Goal: Task Accomplishment & Management: Complete application form

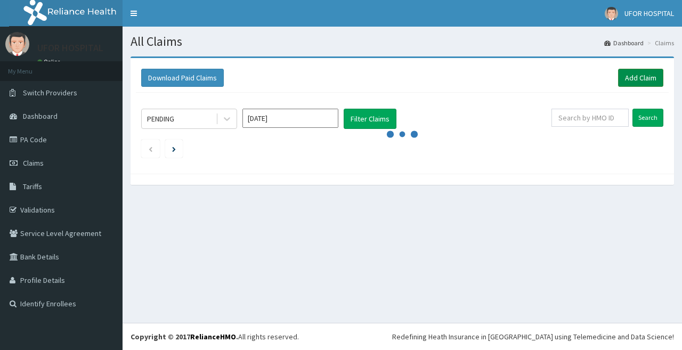
click at [652, 75] on link "Add Claim" at bounding box center [640, 78] width 45 height 18
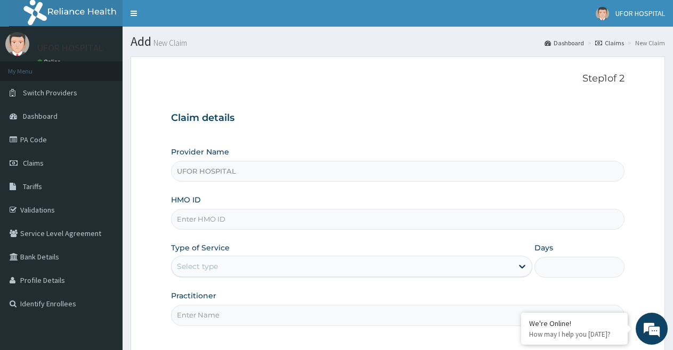
click at [287, 219] on input "HMO ID" at bounding box center [398, 219] width 454 height 21
click at [207, 220] on input "alt/10038/a" at bounding box center [398, 219] width 454 height 21
click at [200, 218] on input "alt/10030/a" at bounding box center [398, 219] width 454 height 21
type input "alt/10230/a"
click at [245, 268] on div "Select type" at bounding box center [342, 266] width 341 height 17
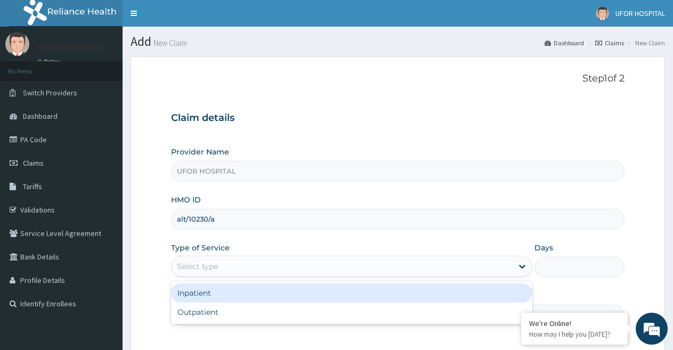
click at [220, 298] on div "Inpatient" at bounding box center [351, 293] width 361 height 19
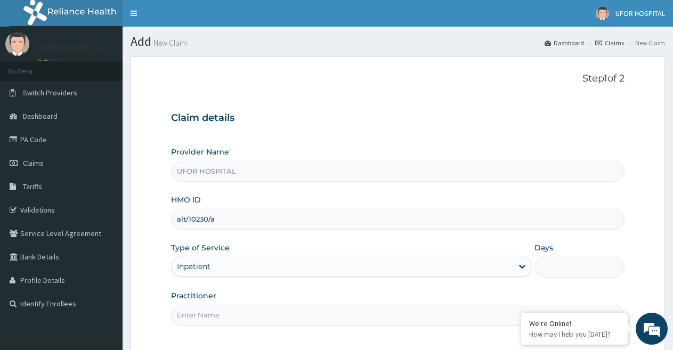
click at [552, 270] on input "Days" at bounding box center [580, 267] width 90 height 21
click at [380, 268] on div "Inpatient" at bounding box center [342, 266] width 341 height 17
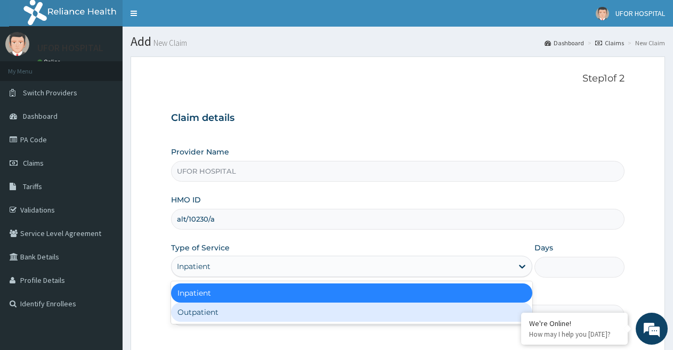
click at [344, 315] on div "Outpatient" at bounding box center [351, 312] width 361 height 19
type input "1"
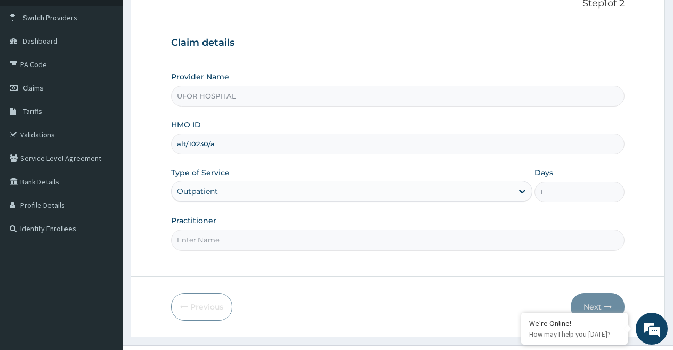
scroll to position [98, 0]
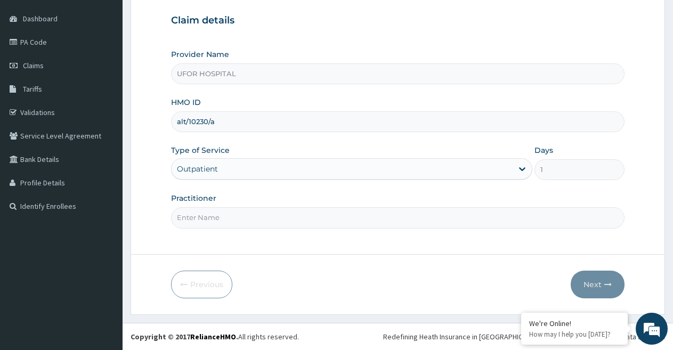
click at [291, 168] on div "Outpatient" at bounding box center [342, 168] width 341 height 17
click at [547, 191] on div "Provider Name UFOR HOSPITAL HMO ID alt/10230/a Type of Service Outpatient Days …" at bounding box center [398, 138] width 454 height 179
click at [418, 227] on input "Practitioner" at bounding box center [398, 217] width 454 height 21
type input "DR .FRIDAY"
click at [589, 290] on button "Next" at bounding box center [598, 285] width 54 height 28
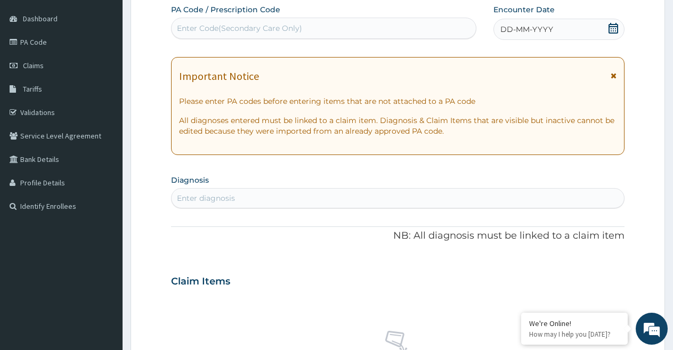
click at [614, 25] on icon at bounding box center [614, 28] width 10 height 11
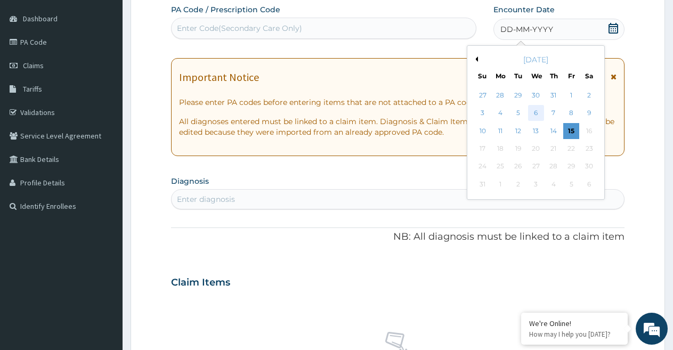
click at [536, 111] on div "6" at bounding box center [536, 114] width 16 height 16
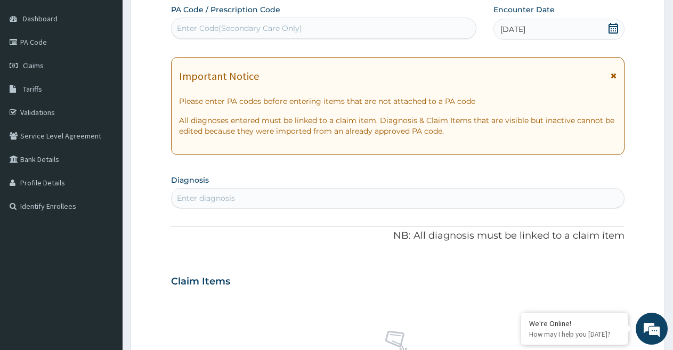
click at [613, 29] on icon at bounding box center [614, 28] width 10 height 11
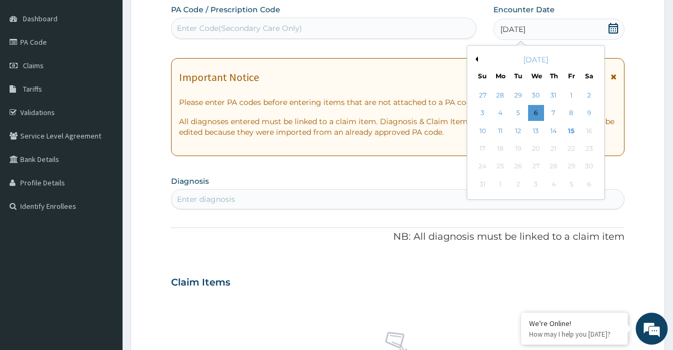
click at [473, 59] on button "Previous Month" at bounding box center [475, 58] width 5 height 5
click at [486, 111] on div "6" at bounding box center [483, 114] width 16 height 16
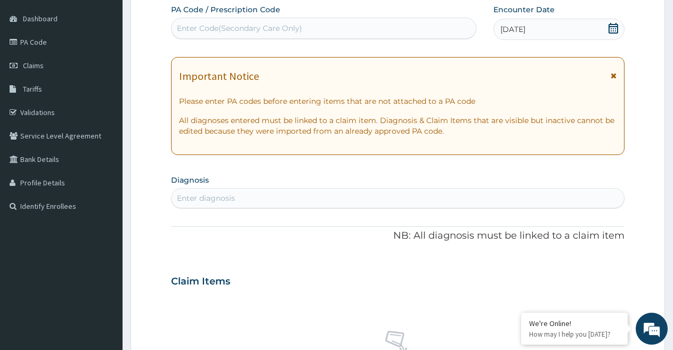
click at [537, 197] on div "Enter diagnosis" at bounding box center [398, 198] width 452 height 17
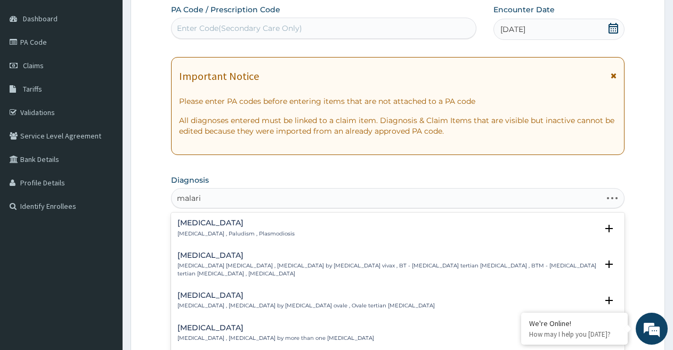
type input "[MEDICAL_DATA]"
click at [206, 223] on h4 "[MEDICAL_DATA]" at bounding box center [235, 223] width 117 height 8
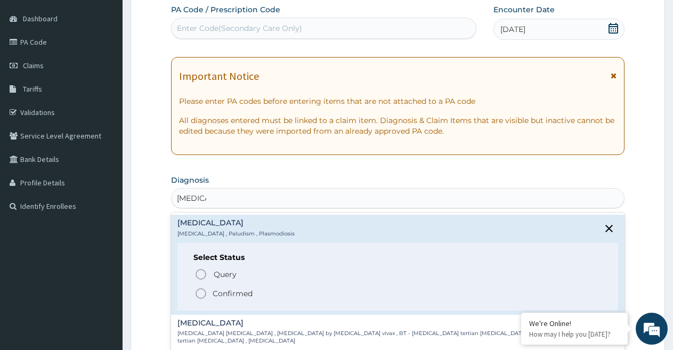
click at [200, 296] on icon "status option filled" at bounding box center [201, 293] width 13 height 13
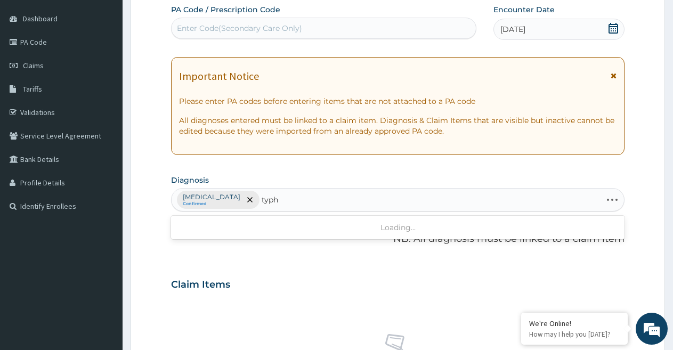
type input "typho"
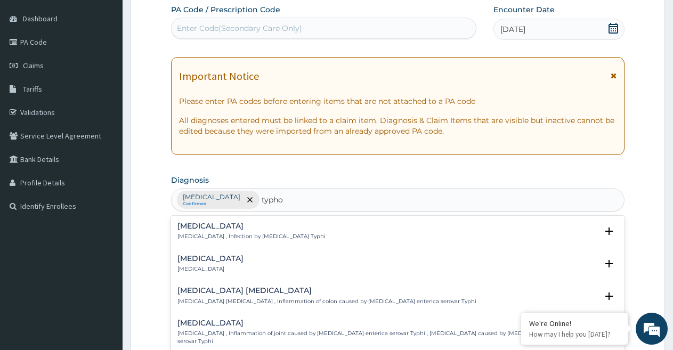
click at [213, 224] on h4 "[MEDICAL_DATA]" at bounding box center [251, 226] width 148 height 8
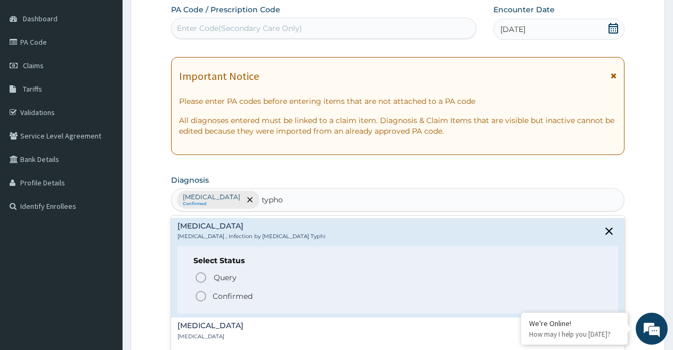
click at [201, 296] on icon "status option filled" at bounding box center [201, 296] width 13 height 13
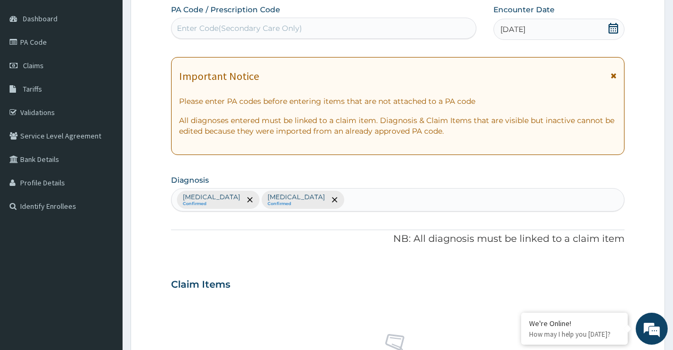
scroll to position [404, 0]
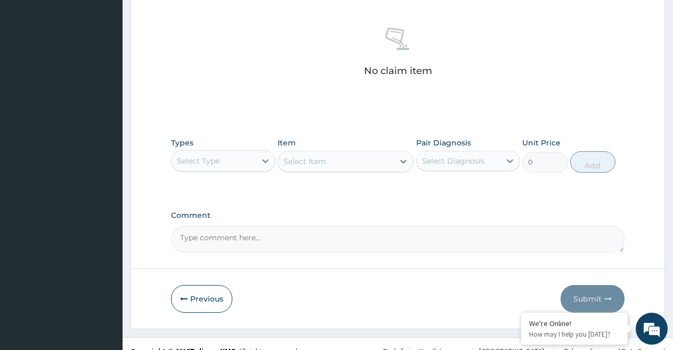
click at [389, 247] on textarea "Comment" at bounding box center [398, 239] width 454 height 27
click at [263, 160] on icon at bounding box center [265, 161] width 6 height 4
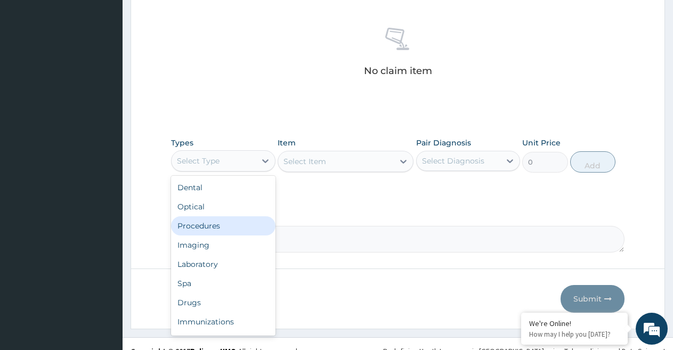
click at [213, 228] on div "Procedures" at bounding box center [223, 225] width 104 height 19
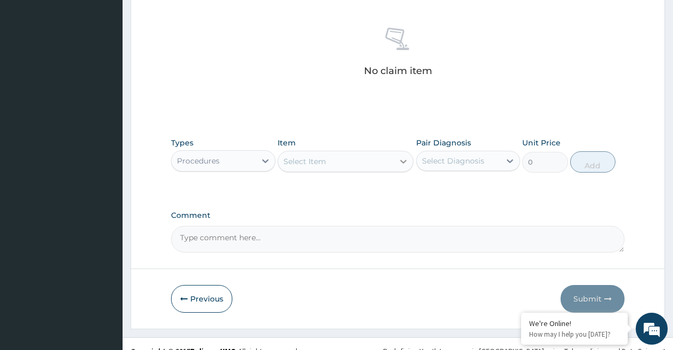
click at [403, 156] on icon at bounding box center [403, 161] width 11 height 11
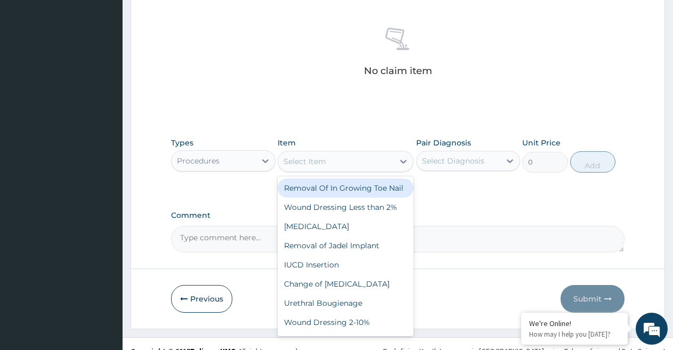
click at [376, 165] on div "Select Item" at bounding box center [336, 161] width 116 height 17
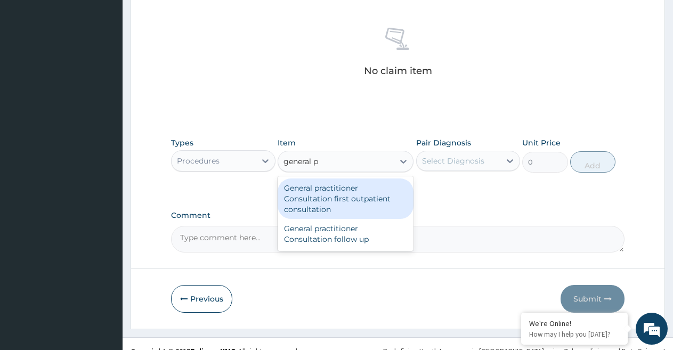
type input "general pr"
click at [355, 195] on div "General practitioner Consultation first outpatient consultation" at bounding box center [346, 199] width 136 height 41
type input "2400"
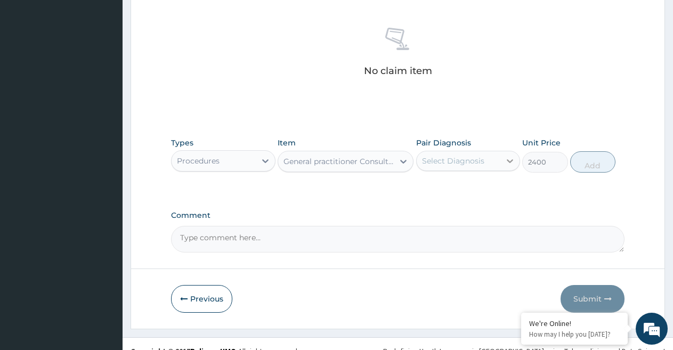
click at [506, 162] on icon at bounding box center [510, 161] width 11 height 11
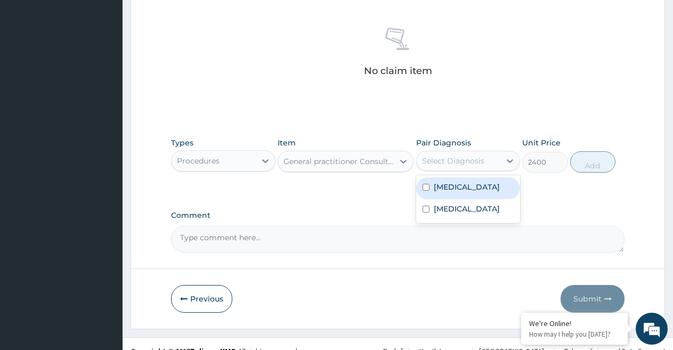
click at [427, 190] on input "checkbox" at bounding box center [426, 187] width 7 height 7
checkbox input "true"
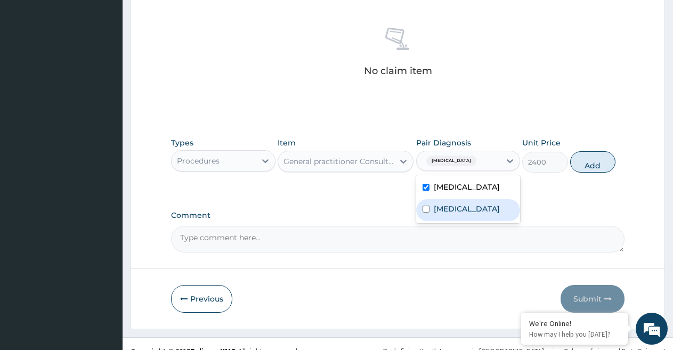
click at [426, 210] on input "checkbox" at bounding box center [426, 209] width 7 height 7
checkbox input "true"
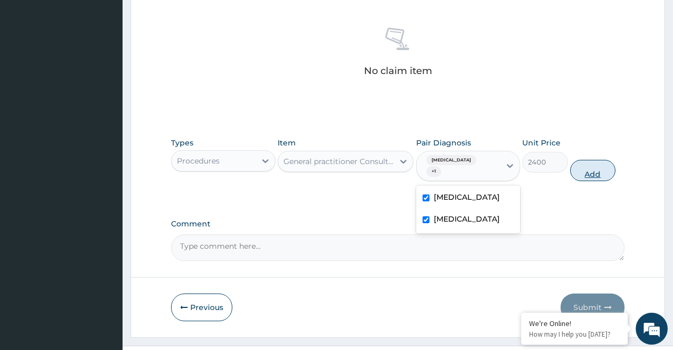
click at [583, 161] on button "Add" at bounding box center [592, 170] width 45 height 21
type input "0"
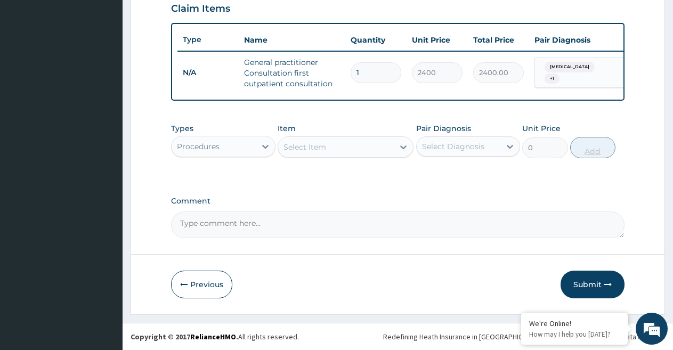
scroll to position [383, 0]
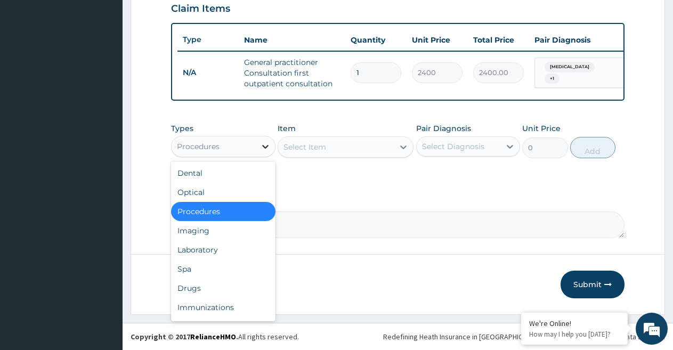
click at [265, 147] on icon at bounding box center [265, 147] width 6 height 4
click at [200, 285] on div "Drugs" at bounding box center [223, 288] width 104 height 19
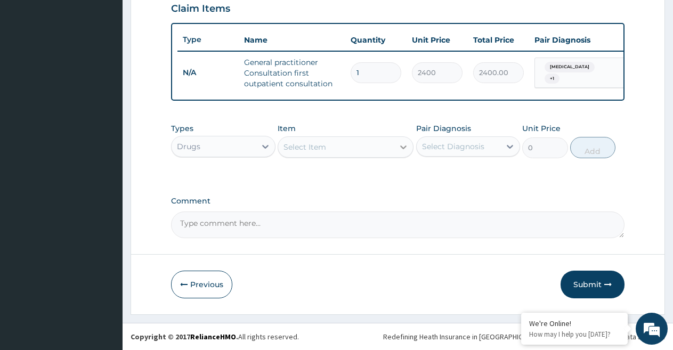
click at [401, 147] on icon at bounding box center [403, 148] width 6 height 4
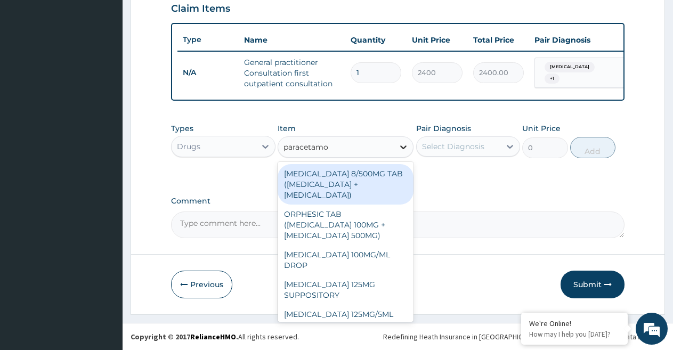
type input "paracetamol"
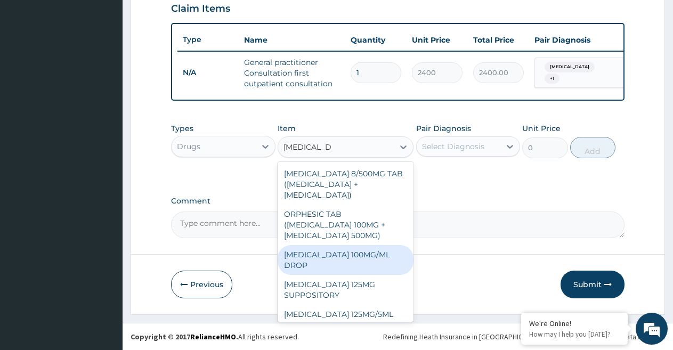
scroll to position [140, 0]
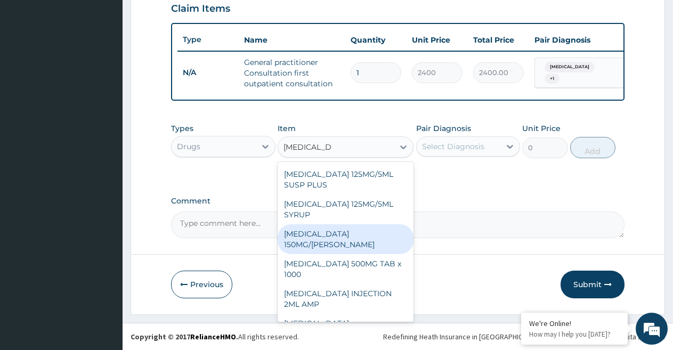
click at [379, 234] on div "PARACETAMOL 150MG/ML VIAL" at bounding box center [346, 239] width 136 height 30
type input "543.375"
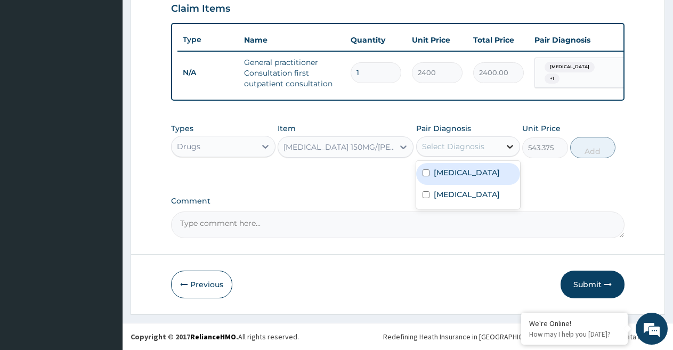
click at [507, 147] on icon at bounding box center [510, 146] width 11 height 11
click at [426, 174] on input "checkbox" at bounding box center [426, 172] width 7 height 7
checkbox input "true"
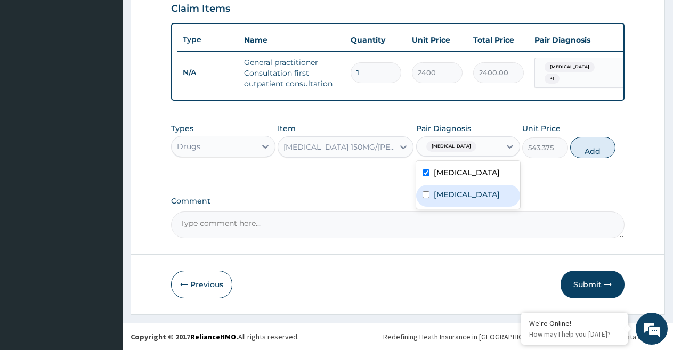
click at [426, 196] on input "checkbox" at bounding box center [426, 194] width 7 height 7
checkbox input "true"
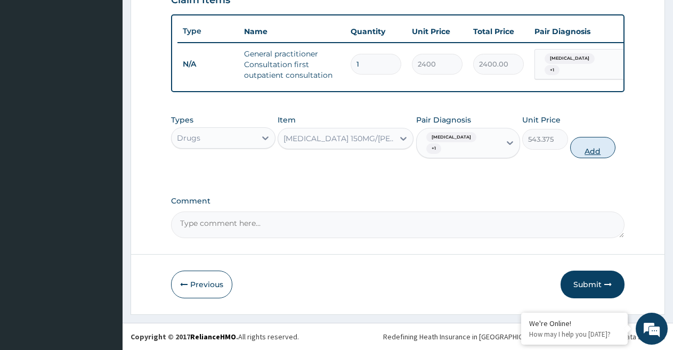
click at [584, 149] on button "Add" at bounding box center [592, 147] width 45 height 21
type input "0"
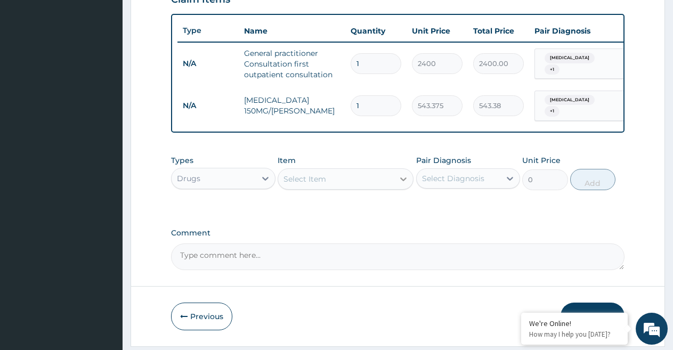
click at [404, 181] on icon at bounding box center [403, 179] width 6 height 4
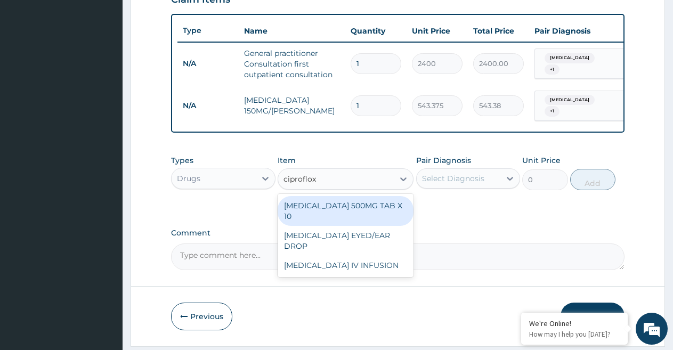
type input "ciproflox"
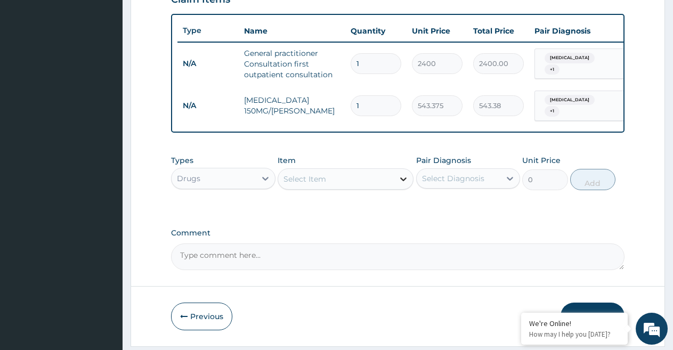
click at [405, 181] on icon at bounding box center [403, 179] width 6 height 4
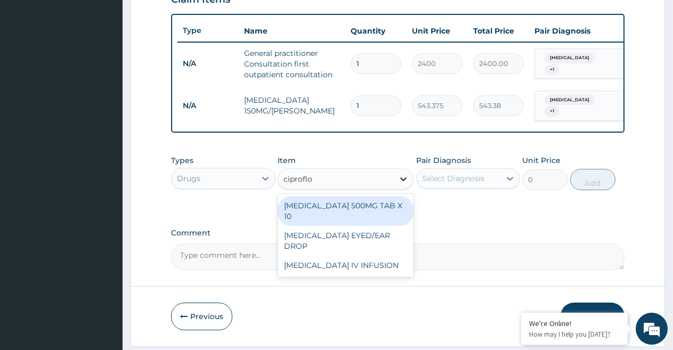
type input "ciproflox"
click at [379, 216] on div "CIPROFLOXACIN 500MG TAB X 10" at bounding box center [346, 211] width 136 height 30
type input "47.25"
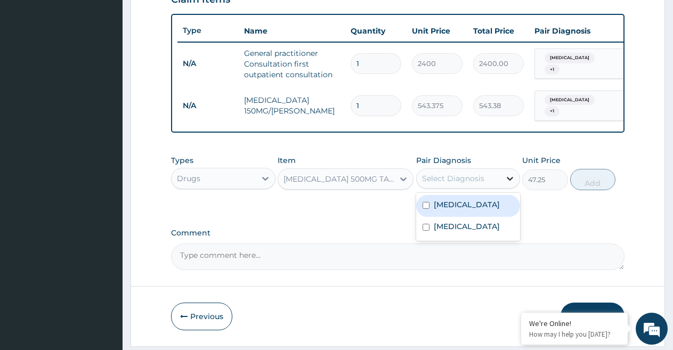
click at [509, 181] on icon at bounding box center [510, 178] width 11 height 11
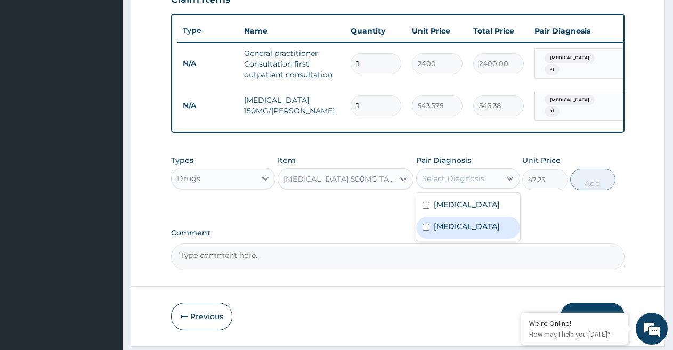
click at [427, 231] on input "checkbox" at bounding box center [426, 227] width 7 height 7
checkbox input "true"
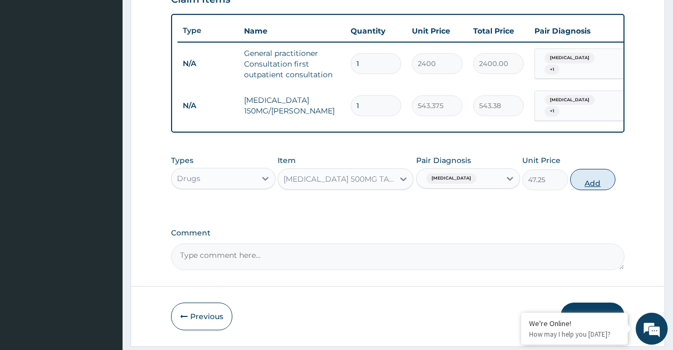
click at [595, 183] on button "Add" at bounding box center [592, 179] width 45 height 21
type input "0"
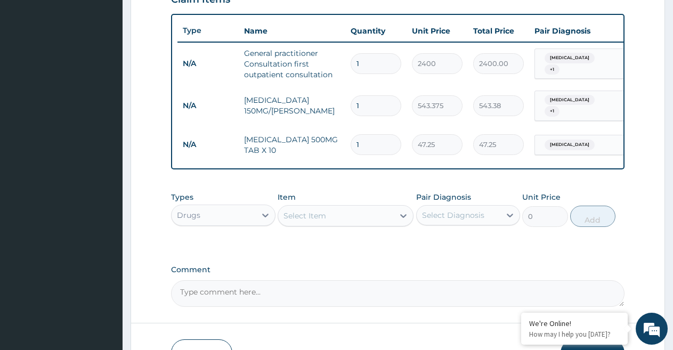
click at [364, 139] on input "1" at bounding box center [376, 144] width 51 height 21
type input "10"
type input "472.50"
type input "10"
click at [402, 218] on icon at bounding box center [403, 216] width 6 height 4
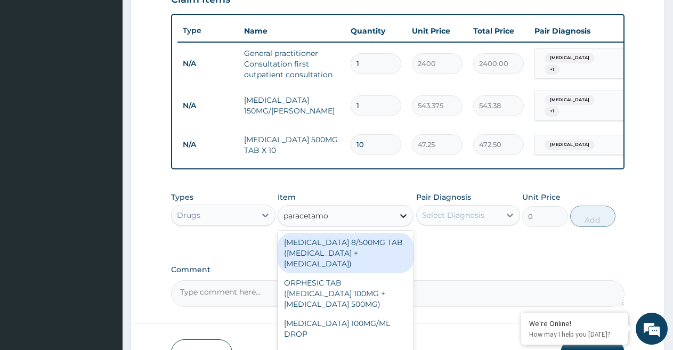
type input "paracetamol"
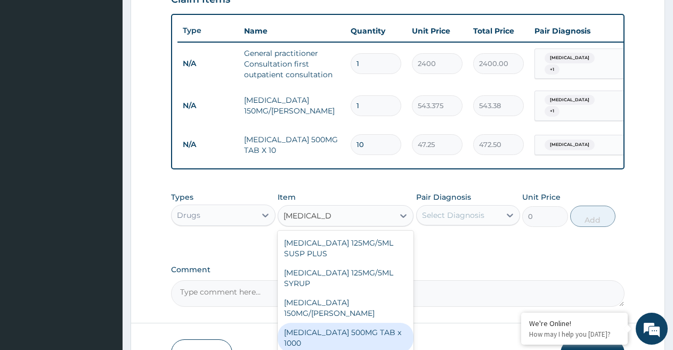
click at [383, 333] on div "PARACETAMOL 500MG TAB x 1000" at bounding box center [346, 338] width 136 height 30
type input "8.26875"
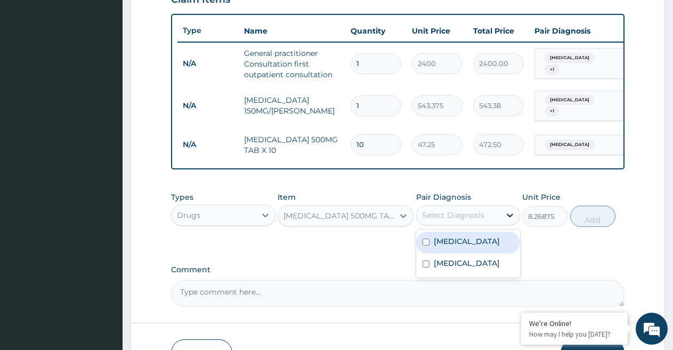
click at [508, 217] on icon at bounding box center [510, 216] width 6 height 4
click at [427, 246] on input "checkbox" at bounding box center [426, 242] width 7 height 7
checkbox input "true"
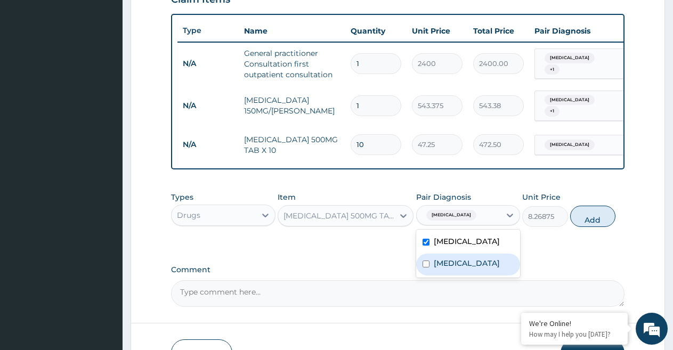
click at [425, 268] on input "checkbox" at bounding box center [426, 264] width 7 height 7
checkbox input "true"
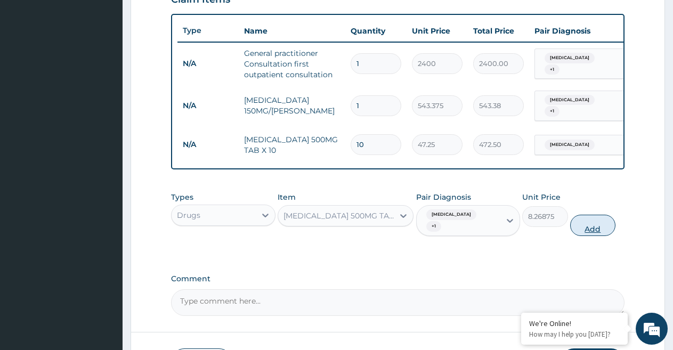
click at [595, 223] on button "Add" at bounding box center [592, 225] width 45 height 21
type input "0"
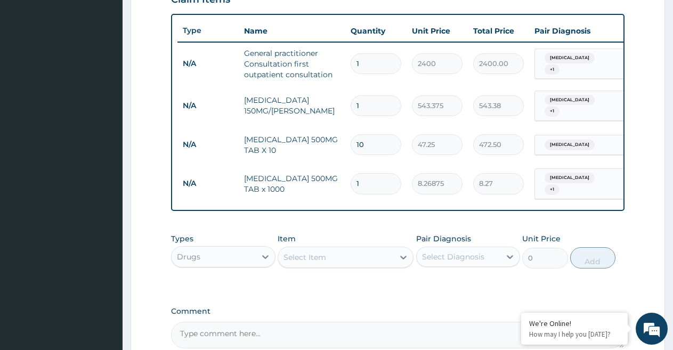
click at [382, 176] on input "1" at bounding box center [376, 183] width 51 height 21
type input "18"
type input "148.84"
type input "18"
click at [403, 256] on icon at bounding box center [403, 257] width 11 height 11
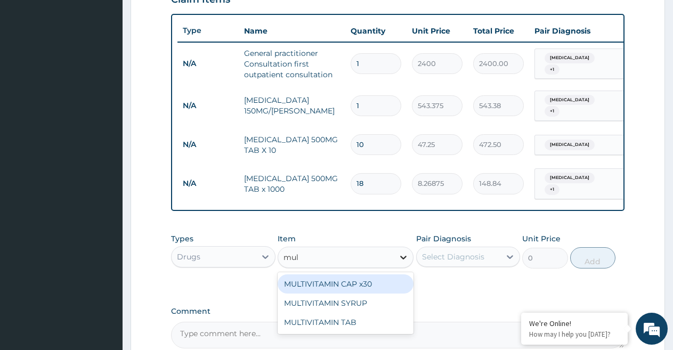
type input "mult"
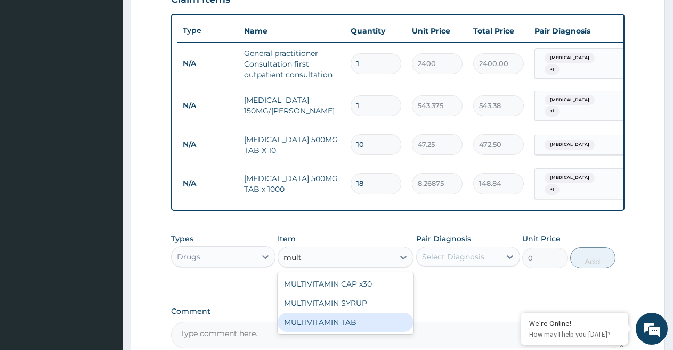
click at [346, 325] on div "MULTIVITAMIN TAB" at bounding box center [346, 322] width 136 height 19
type input "23.625"
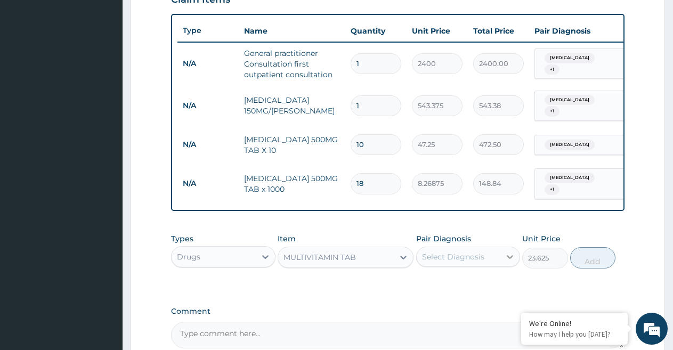
click at [510, 259] on icon at bounding box center [510, 257] width 11 height 11
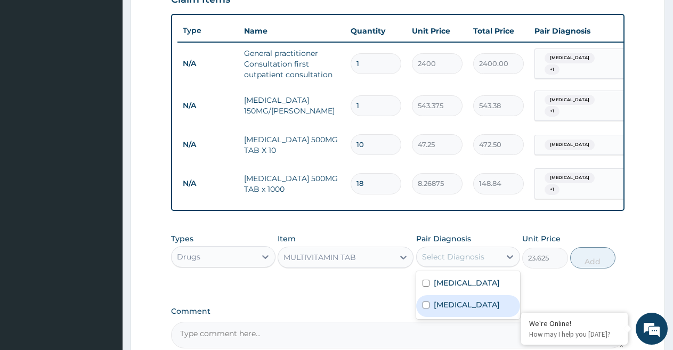
click at [426, 304] on input "checkbox" at bounding box center [426, 305] width 7 height 7
checkbox input "true"
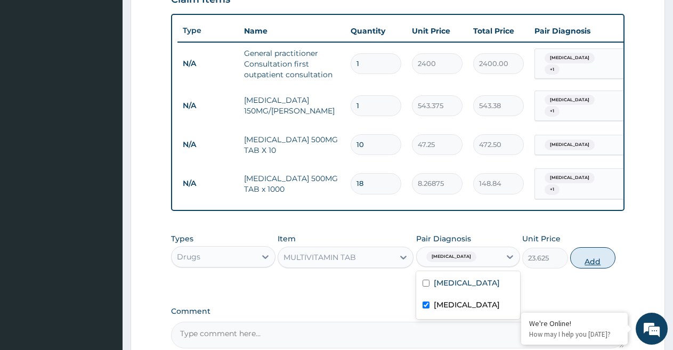
click at [595, 257] on button "Add" at bounding box center [592, 257] width 45 height 21
type input "0"
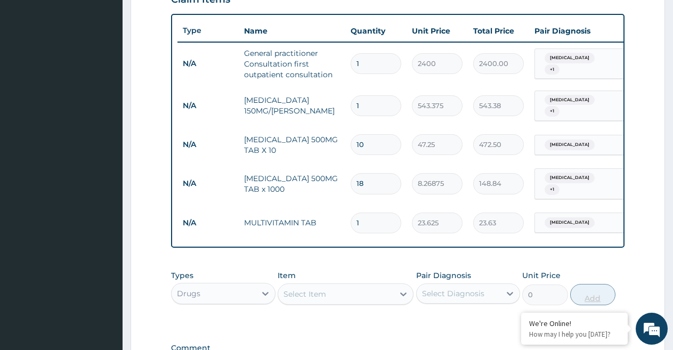
type input "15"
type input "354.38"
type input "15"
click at [400, 299] on icon at bounding box center [403, 294] width 11 height 11
type input "a"
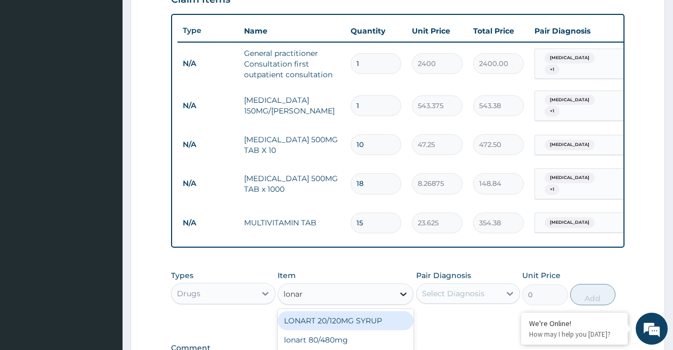
type input "lonart"
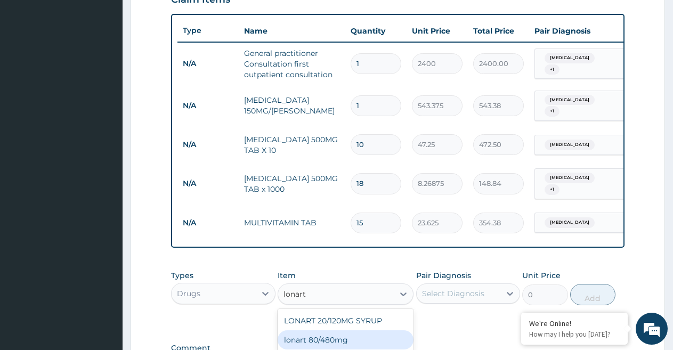
click at [341, 343] on div "lonart 80/480mg" at bounding box center [346, 339] width 136 height 19
type input "255.68813"
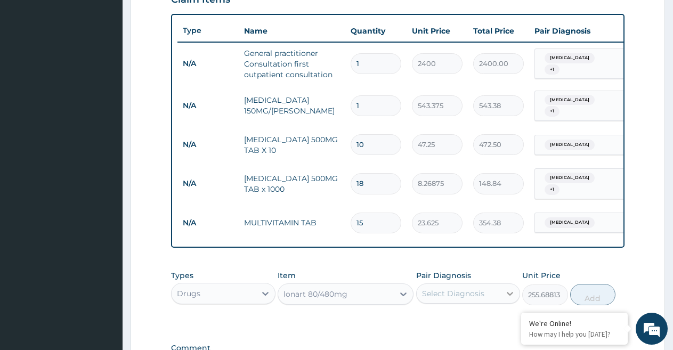
click at [506, 295] on icon at bounding box center [510, 293] width 11 height 11
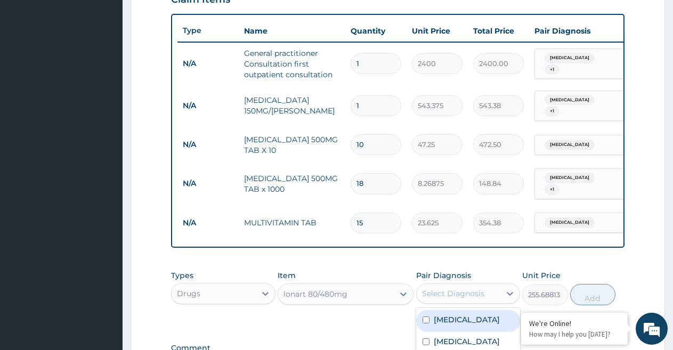
click at [427, 320] on input "checkbox" at bounding box center [426, 320] width 7 height 7
checkbox input "true"
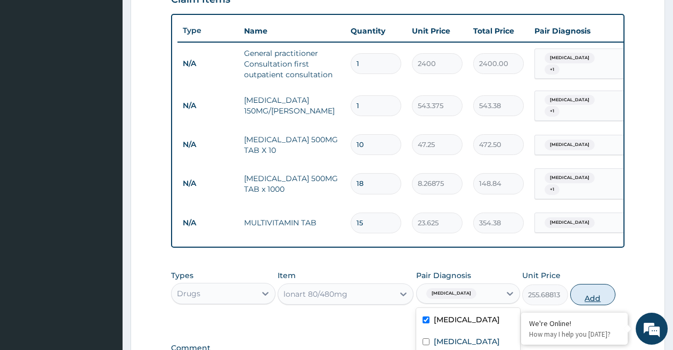
click at [593, 295] on button "Add" at bounding box center [592, 294] width 45 height 21
type input "0"
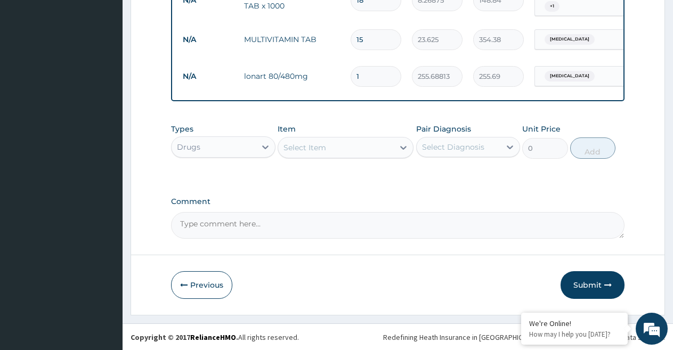
scroll to position [567, 0]
click at [585, 280] on button "Submit" at bounding box center [593, 285] width 64 height 28
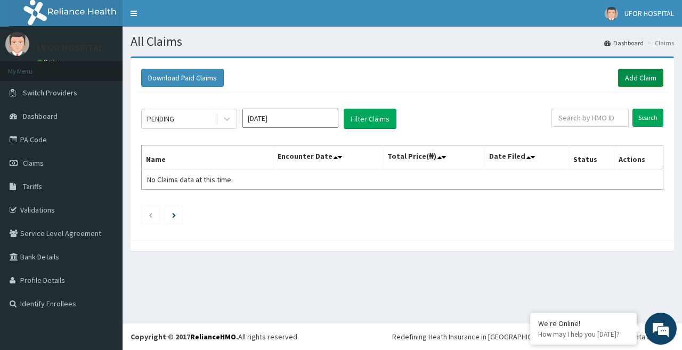
click at [643, 73] on link "Add Claim" at bounding box center [640, 78] width 45 height 18
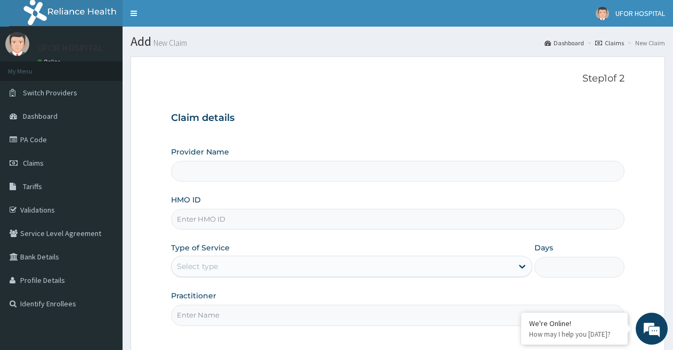
click at [243, 214] on input "HMO ID" at bounding box center [398, 219] width 454 height 21
type input "UFOR HOSPITAL"
type input "fmc/10002/c"
click at [240, 269] on div "Select type" at bounding box center [342, 266] width 341 height 17
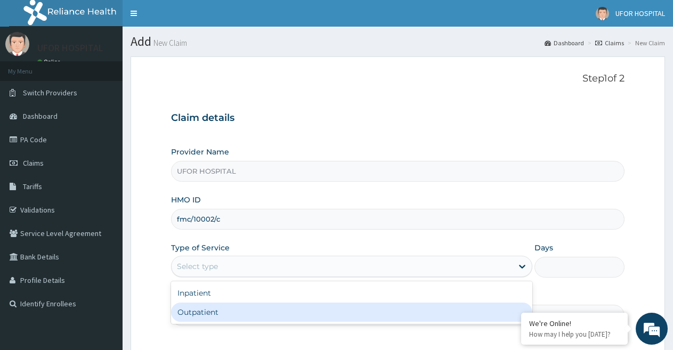
click at [223, 314] on div "Outpatient" at bounding box center [351, 312] width 361 height 19
type input "1"
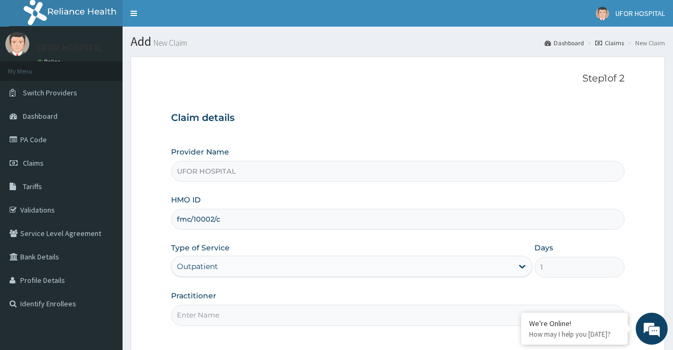
click at [358, 311] on input "Practitioner" at bounding box center [398, 315] width 454 height 21
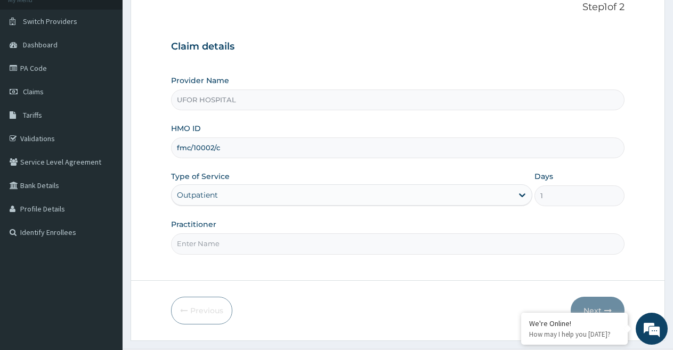
scroll to position [98, 0]
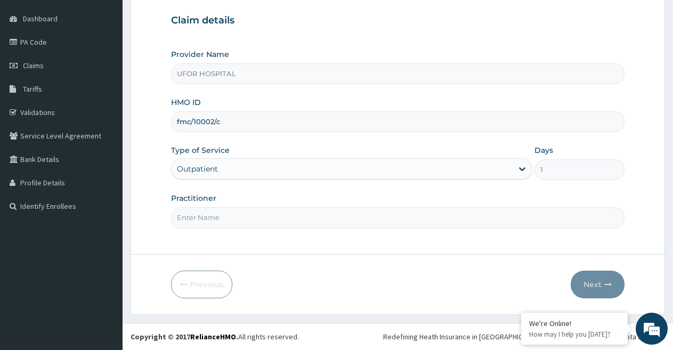
click at [551, 216] on input "Practitioner" at bounding box center [398, 217] width 454 height 21
type input "DR.PRECIOUS"
click at [603, 282] on button "Next" at bounding box center [598, 285] width 54 height 28
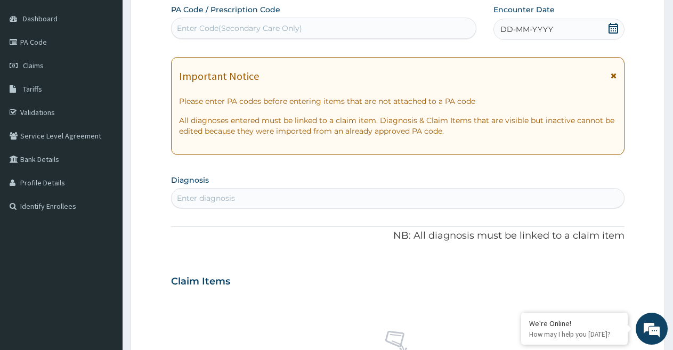
click at [612, 27] on icon at bounding box center [614, 28] width 10 height 11
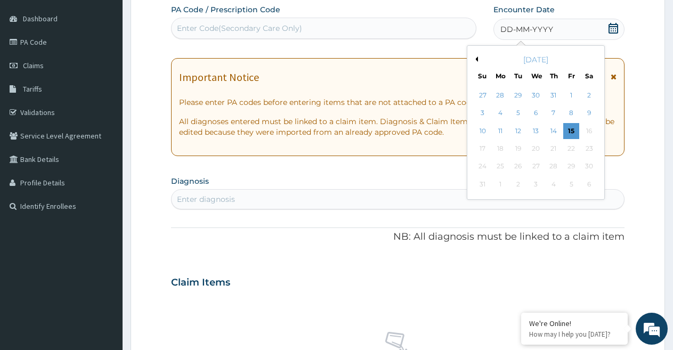
click at [477, 58] on button "Previous Month" at bounding box center [475, 58] width 5 height 5
click at [554, 169] on div "31" at bounding box center [554, 167] width 16 height 16
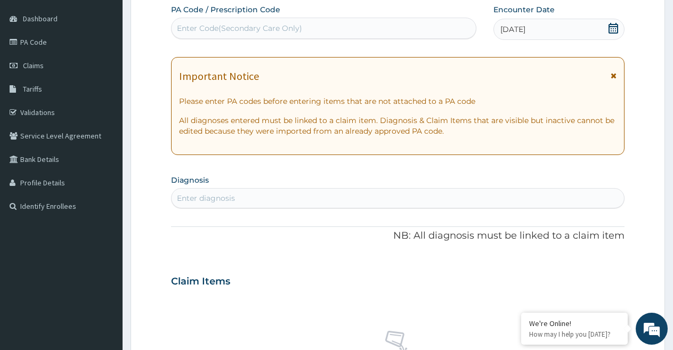
click at [553, 195] on div "Enter diagnosis" at bounding box center [398, 198] width 452 height 17
type input "malaria"
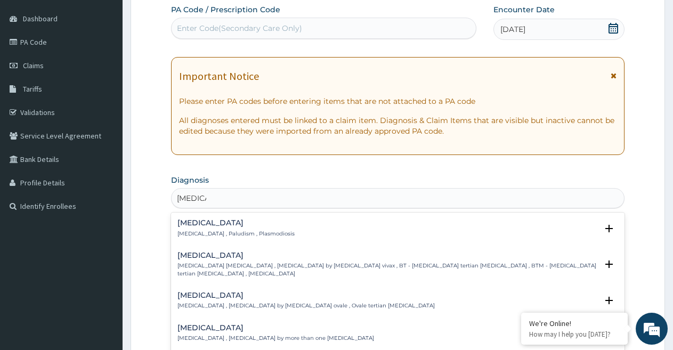
click at [216, 227] on h4 "Malaria" at bounding box center [235, 223] width 117 height 8
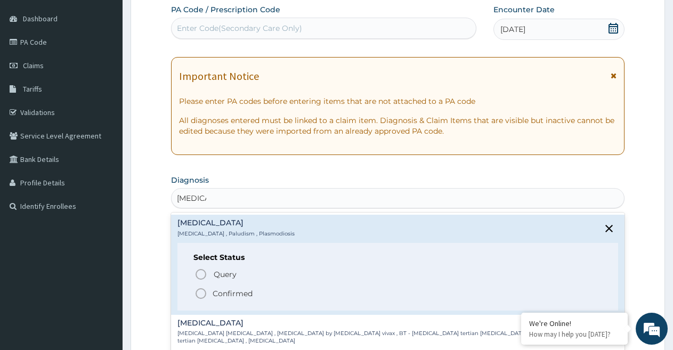
click at [198, 295] on icon "status option filled" at bounding box center [201, 293] width 13 height 13
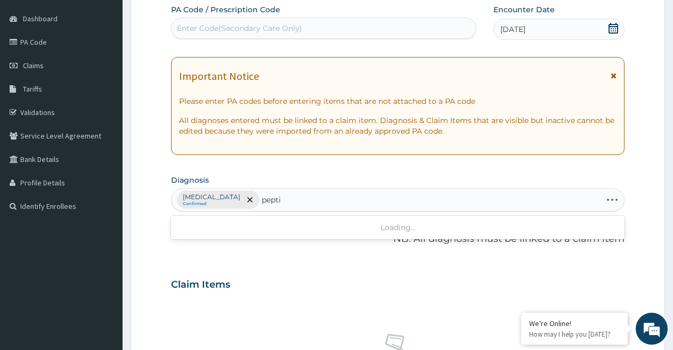
type input "peptic"
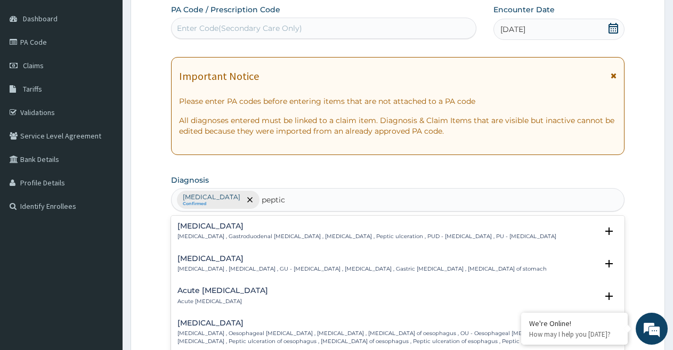
click at [212, 227] on h4 "Peptic ulcer" at bounding box center [366, 226] width 379 height 8
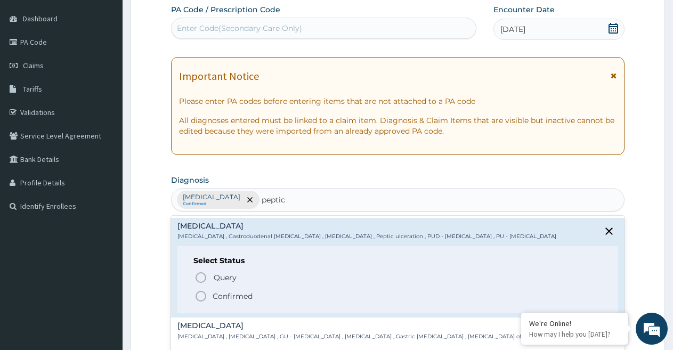
click at [201, 294] on icon "status option filled" at bounding box center [201, 296] width 13 height 13
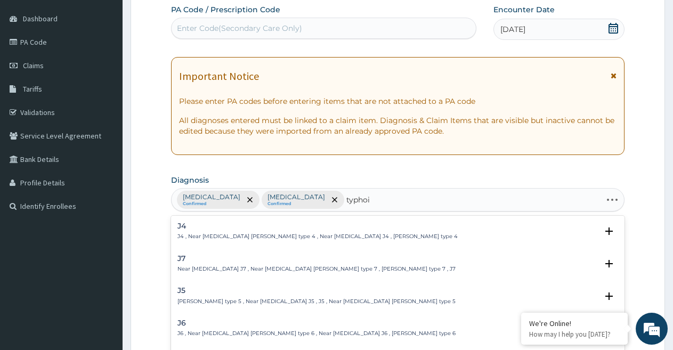
type input "[MEDICAL_DATA]"
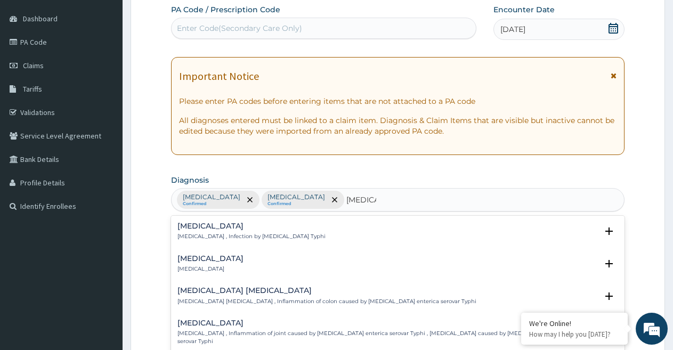
click at [214, 224] on h4 "[MEDICAL_DATA]" at bounding box center [251, 226] width 148 height 8
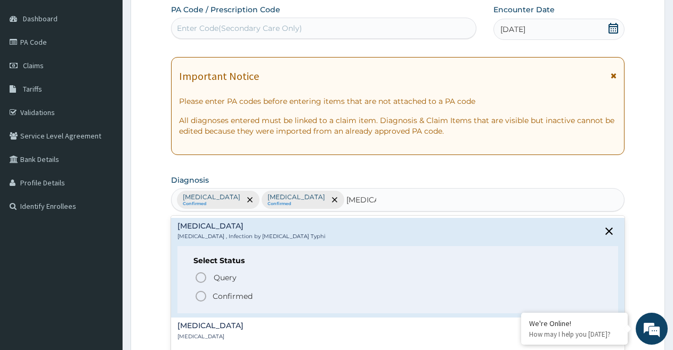
click at [201, 296] on icon "status option filled" at bounding box center [201, 296] width 13 height 13
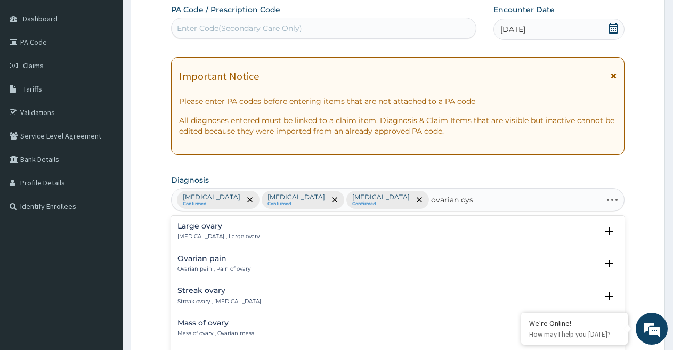
type input "[MEDICAL_DATA]"
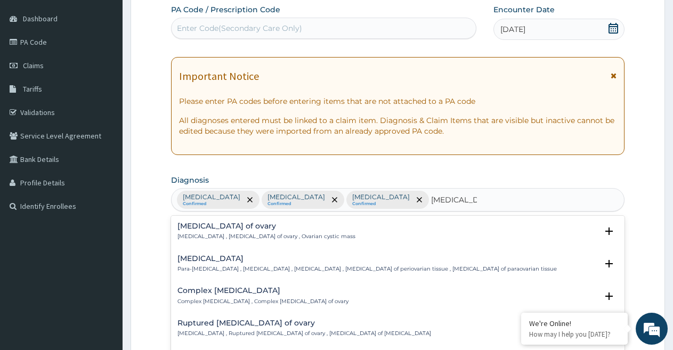
click at [212, 229] on h4 "[MEDICAL_DATA] of ovary" at bounding box center [266, 226] width 178 height 8
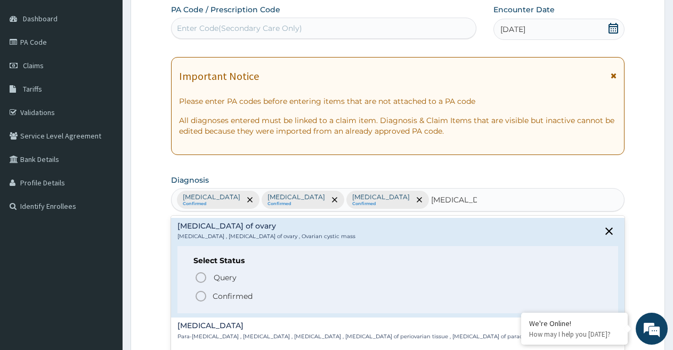
click at [202, 297] on icon "status option filled" at bounding box center [201, 296] width 13 height 13
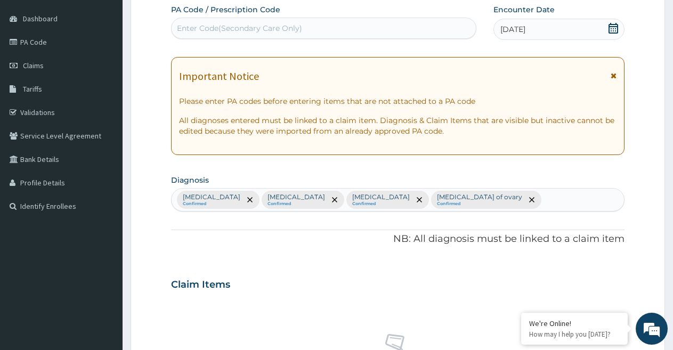
scroll to position [404, 0]
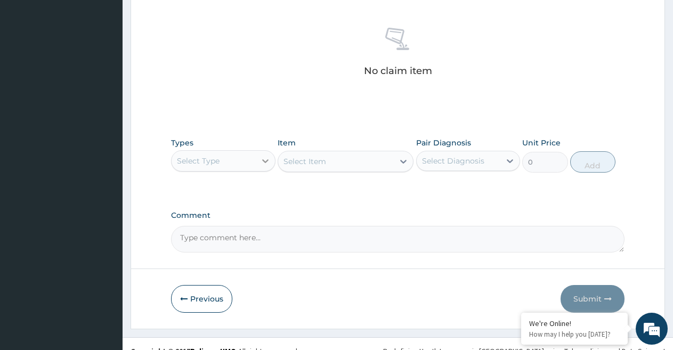
click at [264, 164] on icon at bounding box center [265, 161] width 11 height 11
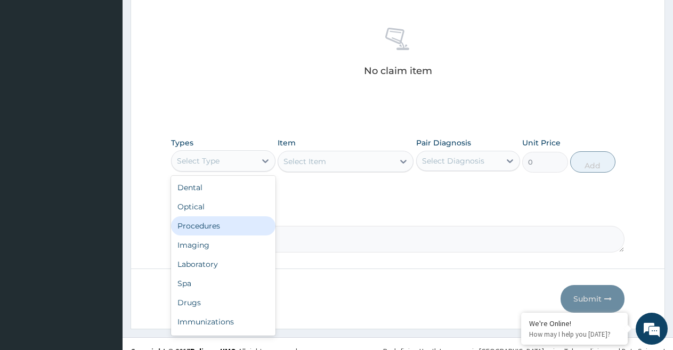
click at [214, 230] on div "Procedures" at bounding box center [223, 225] width 104 height 19
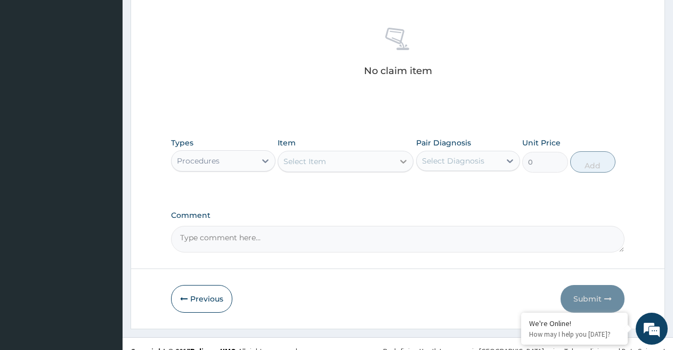
click at [405, 165] on icon at bounding box center [403, 161] width 11 height 11
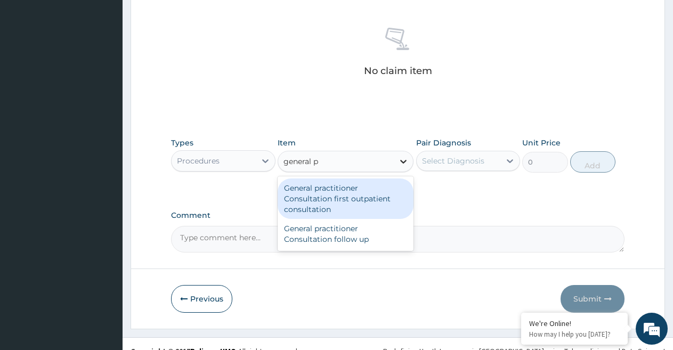
type input "general pr"
click at [373, 186] on div "General practitioner Consultation first outpatient consultation" at bounding box center [346, 199] width 136 height 41
type input "2400"
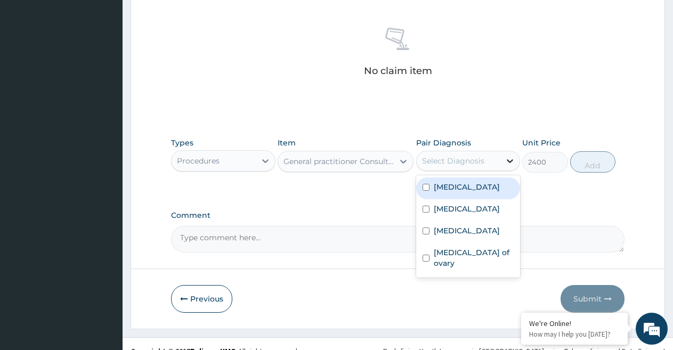
click at [504, 163] on div at bounding box center [509, 160] width 19 height 19
click at [427, 188] on input "checkbox" at bounding box center [426, 187] width 7 height 7
checkbox input "true"
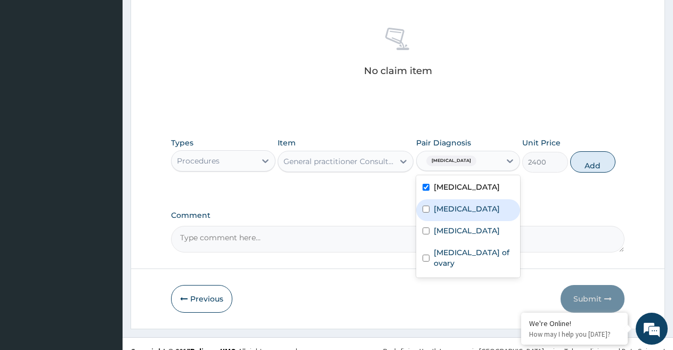
click at [425, 209] on input "checkbox" at bounding box center [426, 209] width 7 height 7
checkbox input "true"
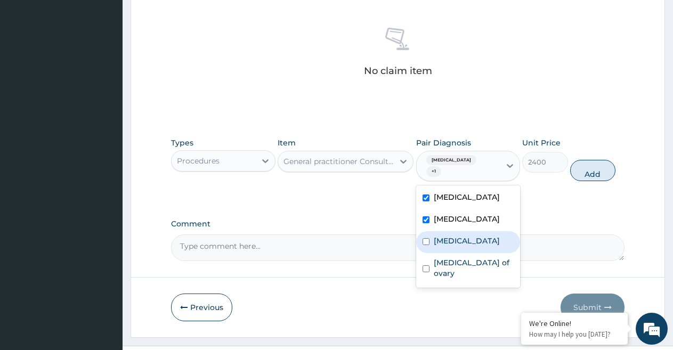
click at [425, 238] on input "checkbox" at bounding box center [426, 241] width 7 height 7
checkbox input "true"
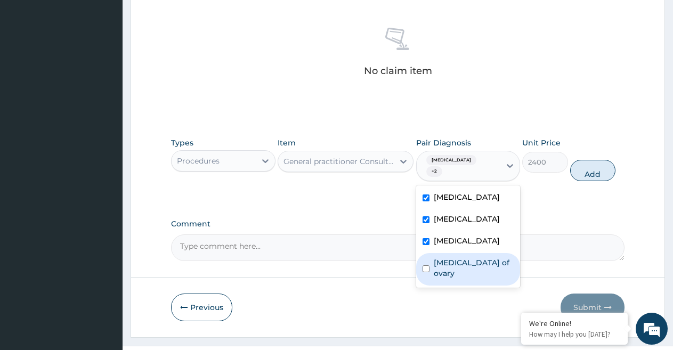
click at [427, 265] on input "checkbox" at bounding box center [426, 268] width 7 height 7
checkbox input "true"
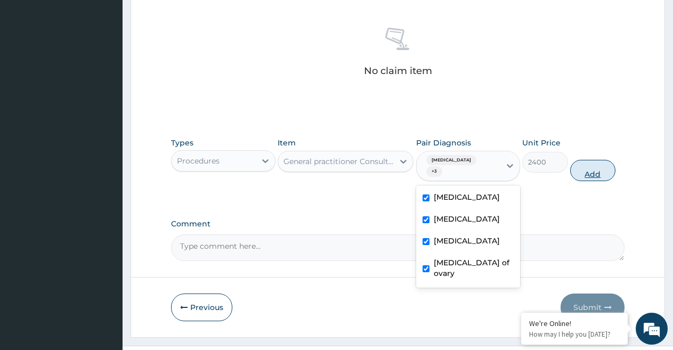
click at [592, 165] on button "Add" at bounding box center [592, 170] width 45 height 21
click at [592, 165] on div "Types Procedures Item General practitioner Consultation first outpatient consul…" at bounding box center [398, 167] width 454 height 71
type input "0"
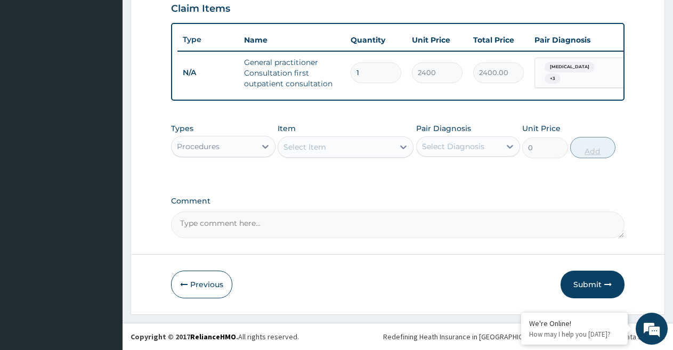
scroll to position [383, 0]
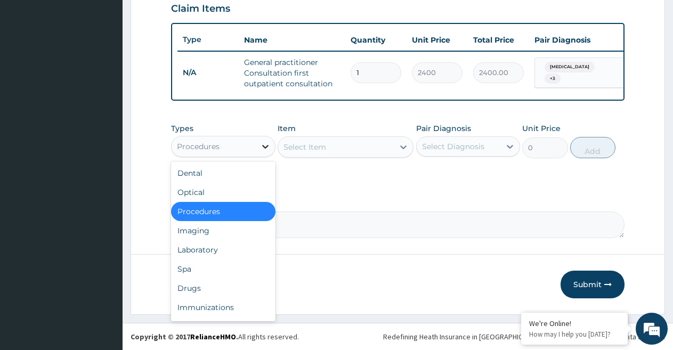
click at [266, 144] on icon at bounding box center [265, 146] width 11 height 11
click at [188, 289] on div "Drugs" at bounding box center [223, 288] width 104 height 19
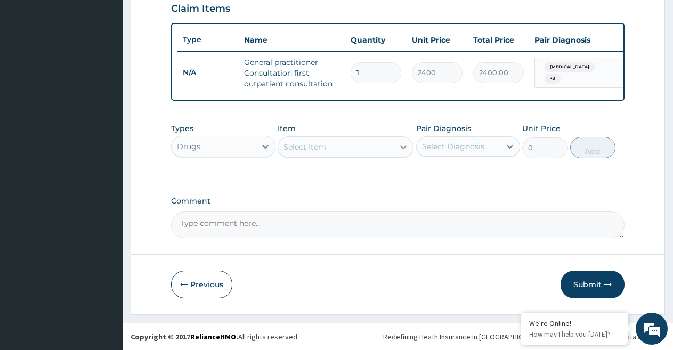
click at [403, 150] on icon at bounding box center [403, 147] width 11 height 11
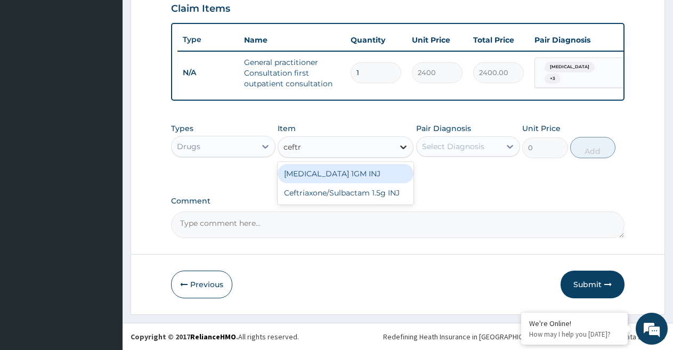
type input "ceftri"
click at [389, 173] on div "CEFTRIAXONE 1GM INJ" at bounding box center [346, 173] width 136 height 19
type input "1050"
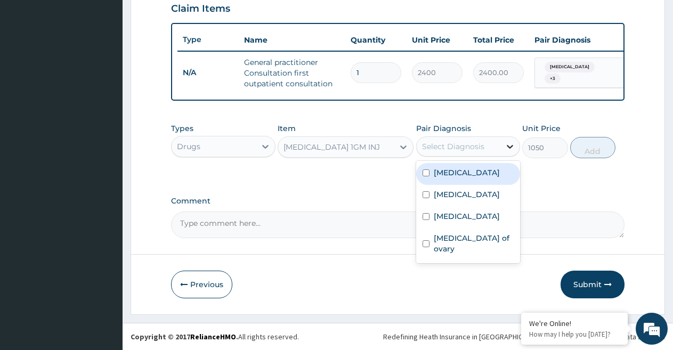
click at [513, 149] on icon at bounding box center [510, 146] width 11 height 11
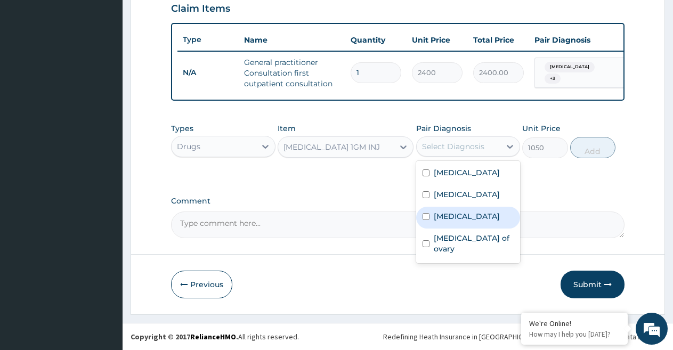
click at [426, 217] on input "checkbox" at bounding box center [426, 216] width 7 height 7
checkbox input "true"
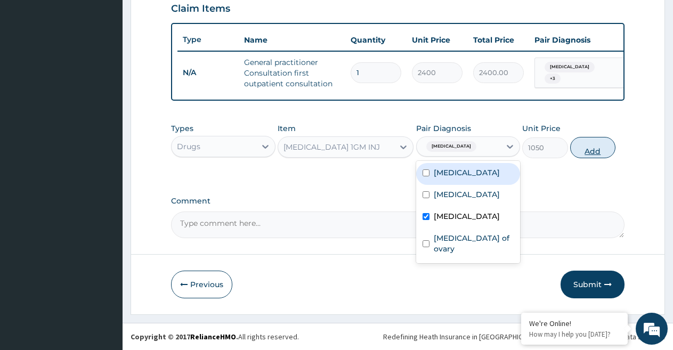
click at [597, 151] on button "Add" at bounding box center [592, 147] width 45 height 21
type input "0"
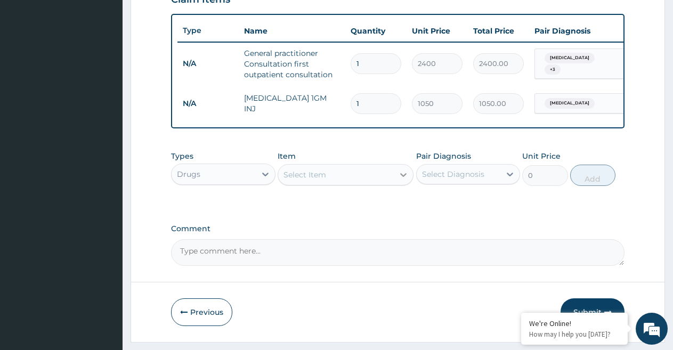
click at [406, 180] on icon at bounding box center [403, 174] width 11 height 11
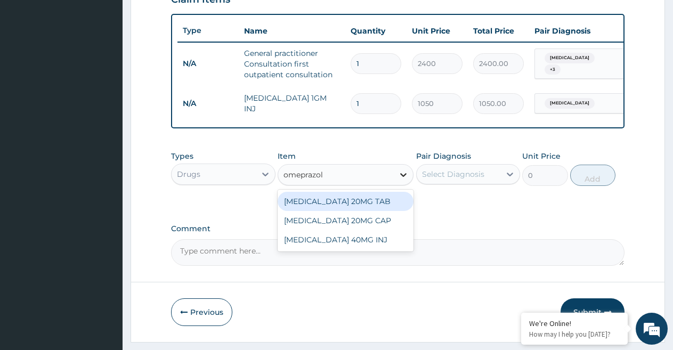
type input "omeprazole"
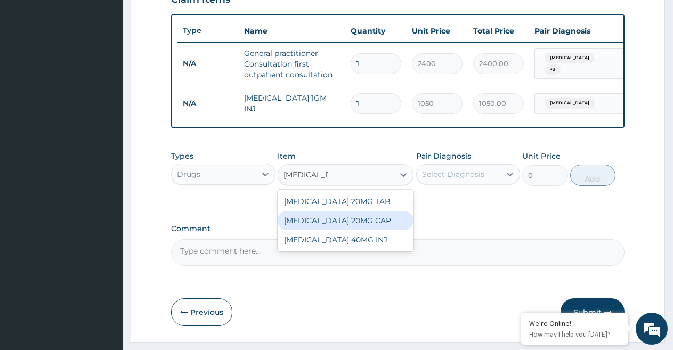
click at [363, 230] on div "OMEPRAZOLE 20MG CAP" at bounding box center [346, 220] width 136 height 19
type input "39.375"
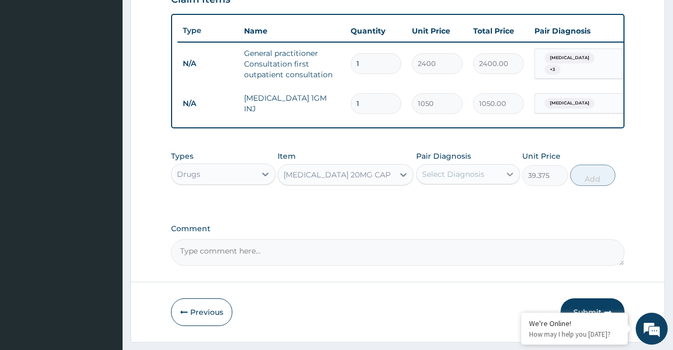
click at [508, 176] on icon at bounding box center [510, 175] width 6 height 4
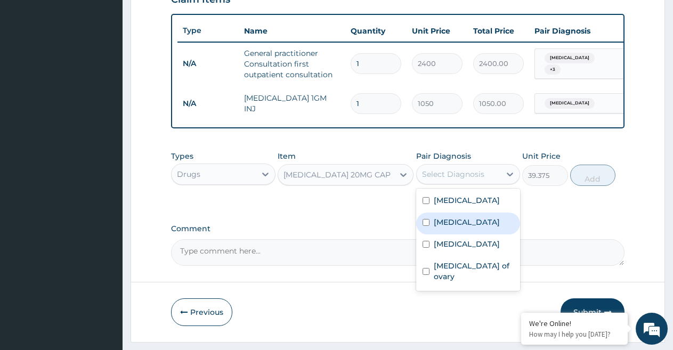
click at [426, 226] on input "checkbox" at bounding box center [426, 222] width 7 height 7
checkbox input "true"
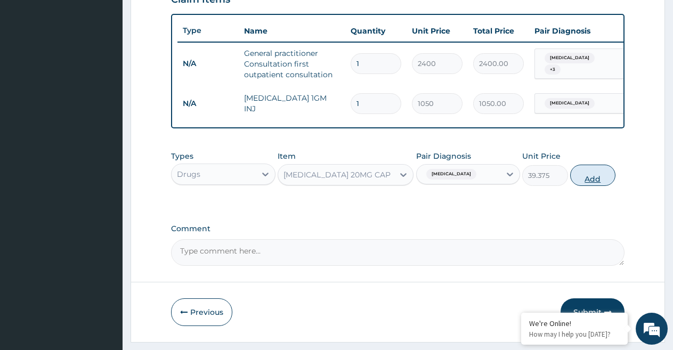
click at [595, 184] on button "Add" at bounding box center [592, 175] width 45 height 21
type input "0"
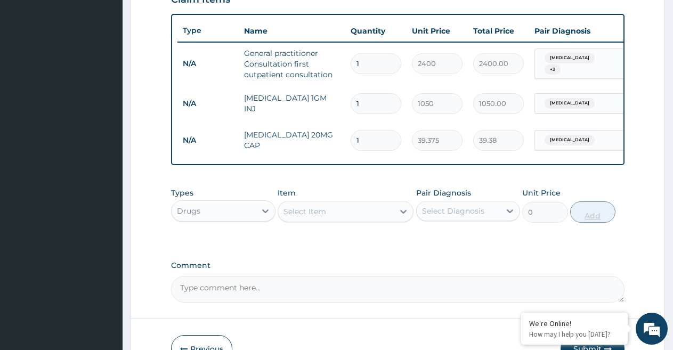
type input "10"
type input "393.75"
type input "10"
click at [366, 104] on input "1" at bounding box center [376, 103] width 51 height 21
type input "0.00"
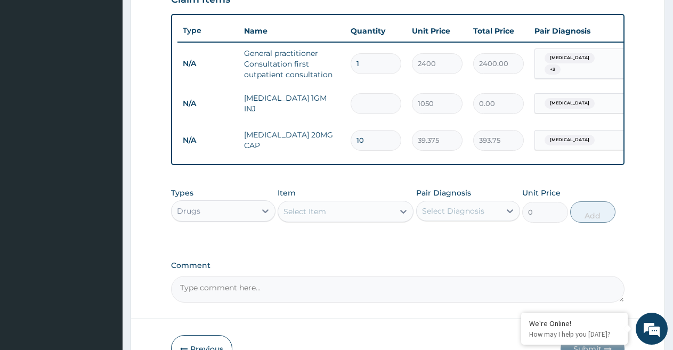
type input "3"
type input "3150.00"
type input "3"
click at [403, 214] on icon at bounding box center [403, 212] width 6 height 4
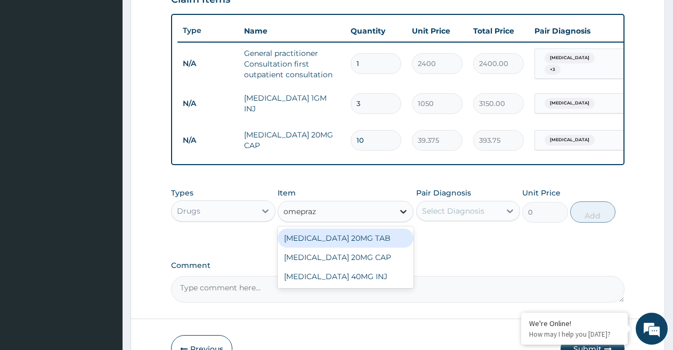
type input "omeprazo"
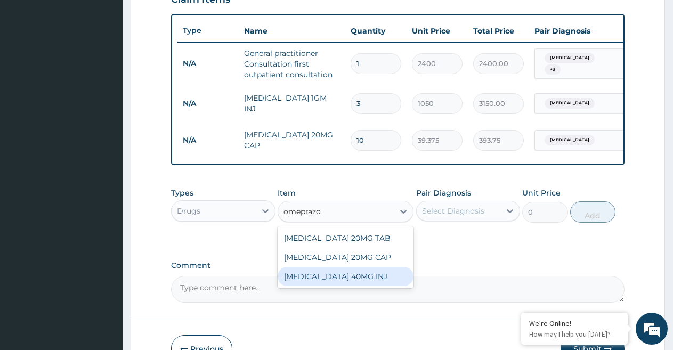
click at [375, 286] on div "OMEPRAZOLE 40MG INJ" at bounding box center [346, 276] width 136 height 19
type input "1312.5"
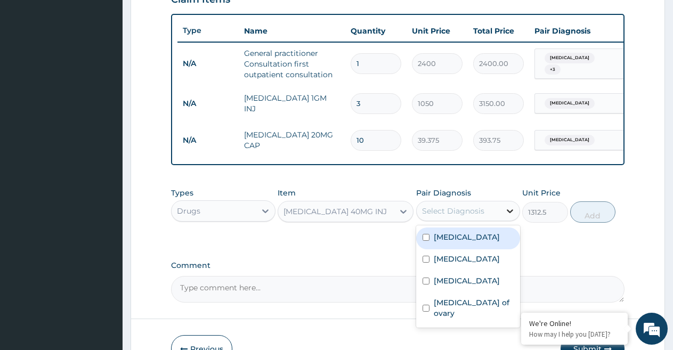
click at [508, 216] on icon at bounding box center [510, 211] width 11 height 11
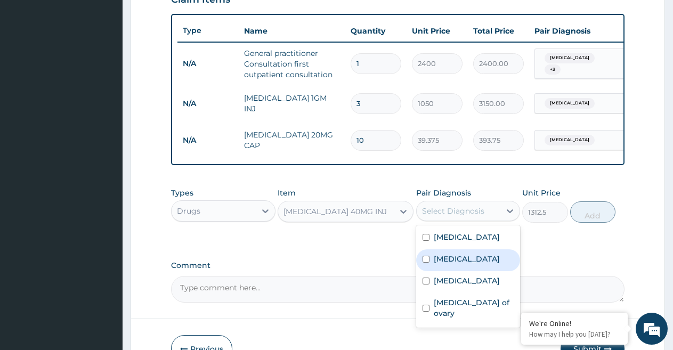
click at [429, 263] on input "checkbox" at bounding box center [426, 259] width 7 height 7
checkbox input "true"
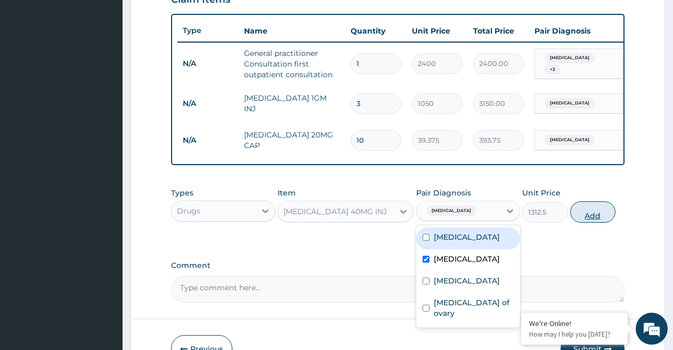
click at [594, 223] on button "Add" at bounding box center [592, 211] width 45 height 21
type input "0"
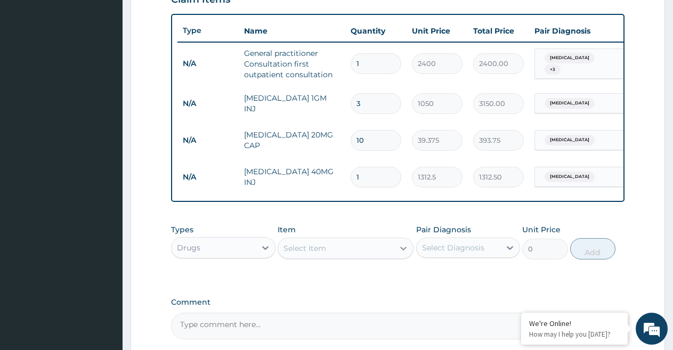
click at [403, 254] on icon at bounding box center [403, 248] width 11 height 11
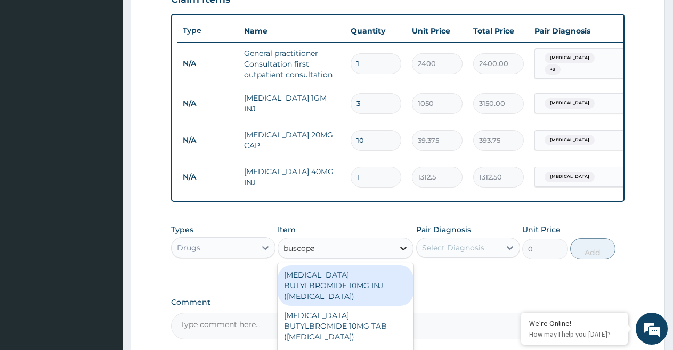
type input "buscopan"
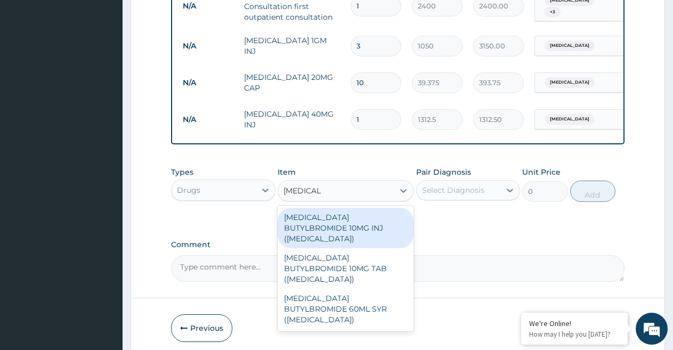
scroll to position [493, 0]
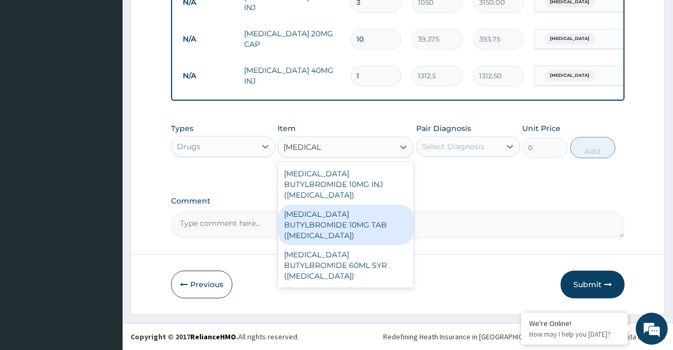
click at [356, 213] on div "HYOSCINE BUTYLBROMIDE 10MG TAB (BUSCOPAN)" at bounding box center [346, 225] width 136 height 41
type input "39.375"
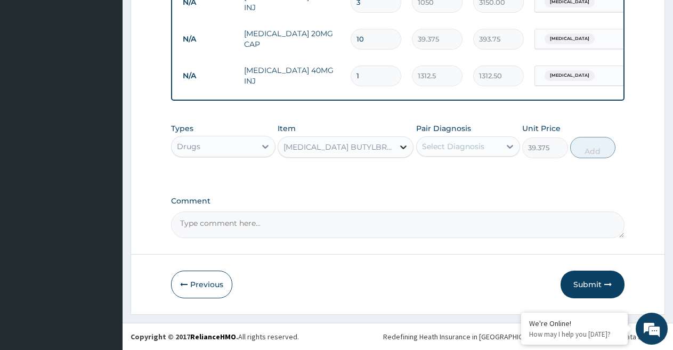
click at [402, 152] on icon at bounding box center [403, 147] width 11 height 11
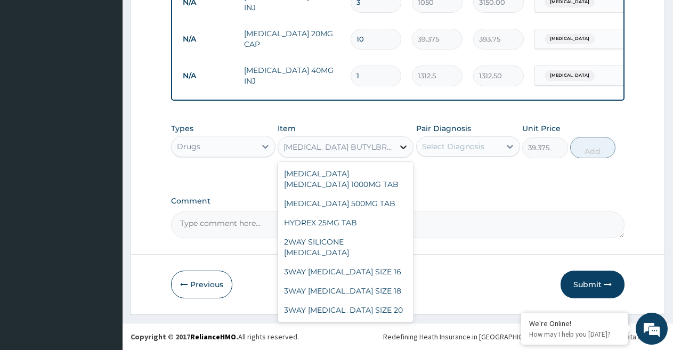
scroll to position [9929, 0]
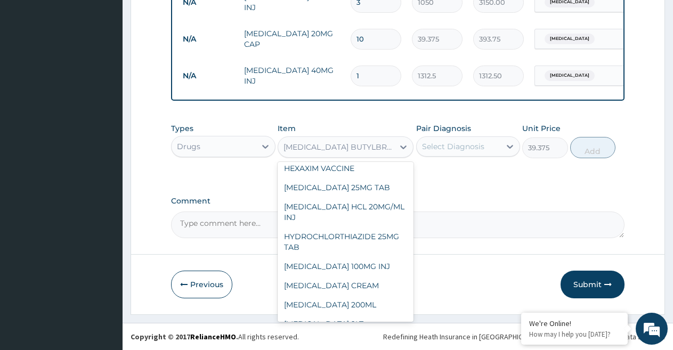
click at [427, 213] on textarea "Comment" at bounding box center [398, 225] width 454 height 27
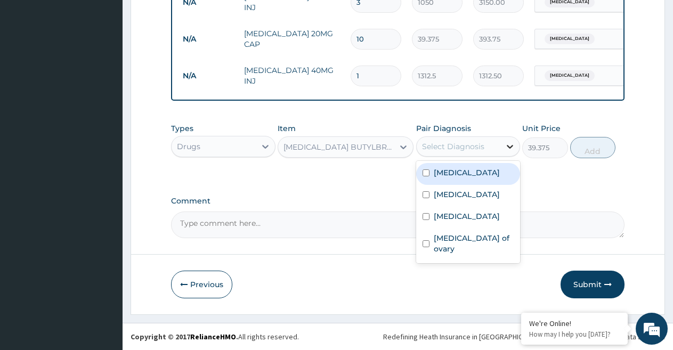
click at [510, 141] on icon at bounding box center [510, 146] width 11 height 11
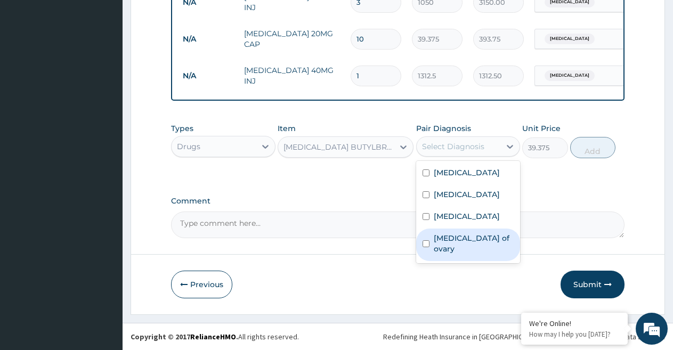
click at [424, 240] on input "checkbox" at bounding box center [426, 243] width 7 height 7
checkbox input "true"
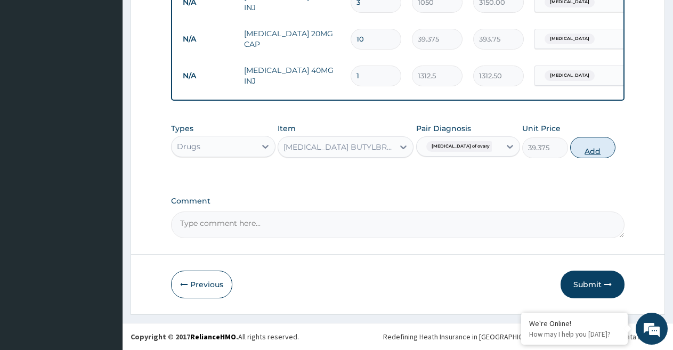
click at [594, 147] on button "Add" at bounding box center [592, 147] width 45 height 21
type input "0"
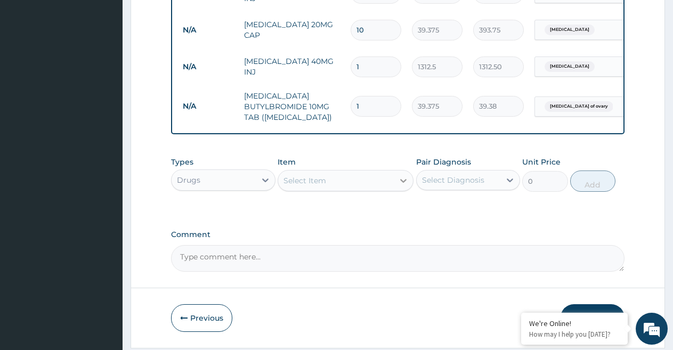
click at [403, 186] on icon at bounding box center [403, 180] width 11 height 11
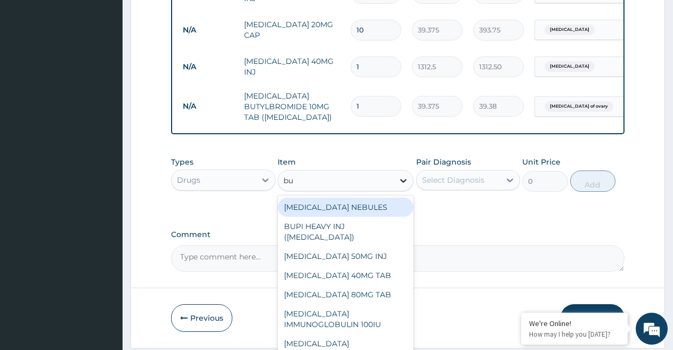
type input "bus"
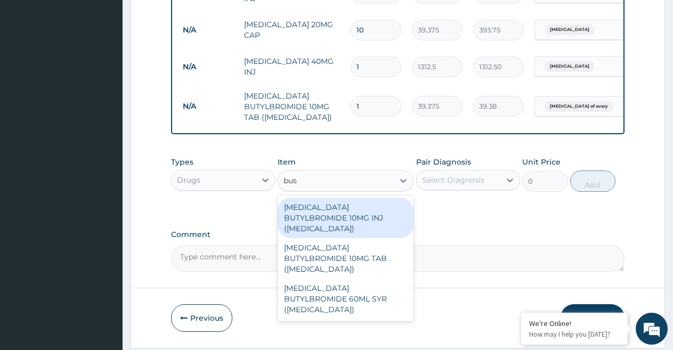
click at [377, 221] on div "HYOSCINE BUTYLBROMIDE 10MG INJ (BUSCOPAN)" at bounding box center [346, 218] width 136 height 41
type input "525"
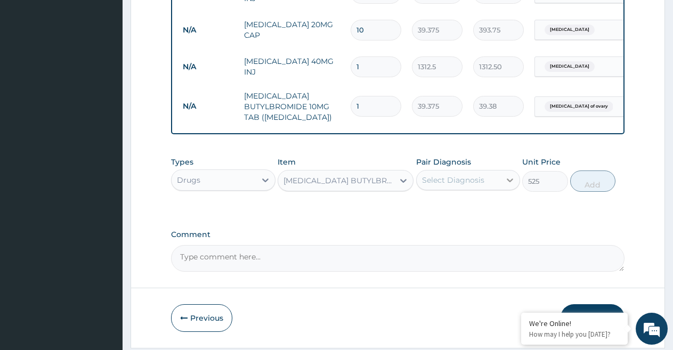
click at [510, 185] on icon at bounding box center [510, 180] width 11 height 11
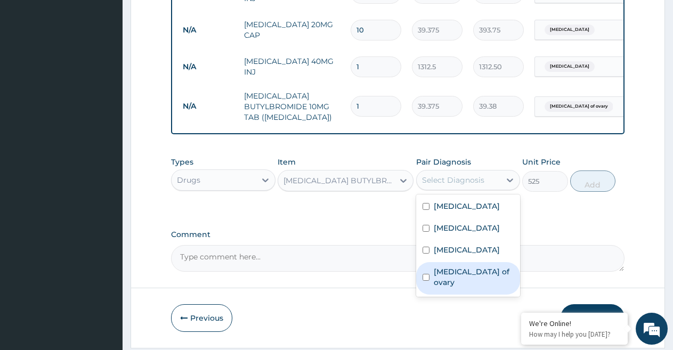
click at [430, 280] on div "Cyst of ovary" at bounding box center [468, 278] width 104 height 33
checkbox input "true"
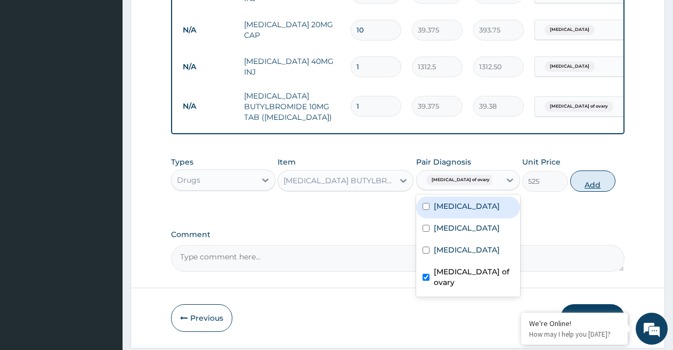
click at [589, 192] on button "Add" at bounding box center [592, 181] width 45 height 21
type input "0"
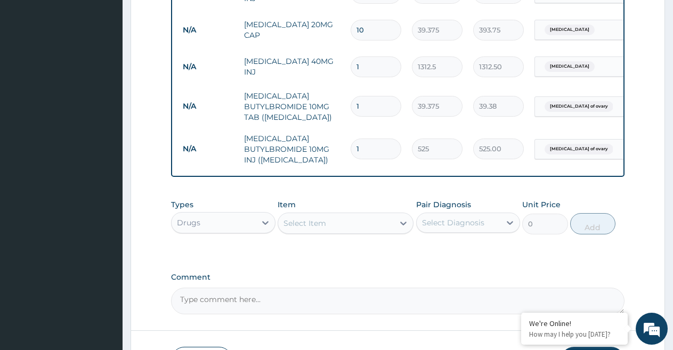
click at [367, 109] on input "1" at bounding box center [376, 106] width 51 height 21
type input "10"
type input "393.75"
type input "10"
click at [402, 229] on icon at bounding box center [403, 223] width 11 height 11
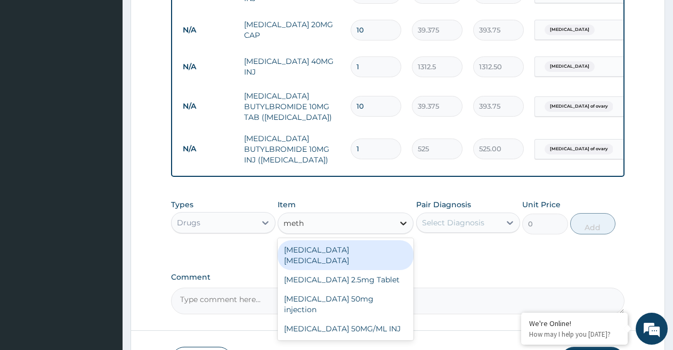
type input "met"
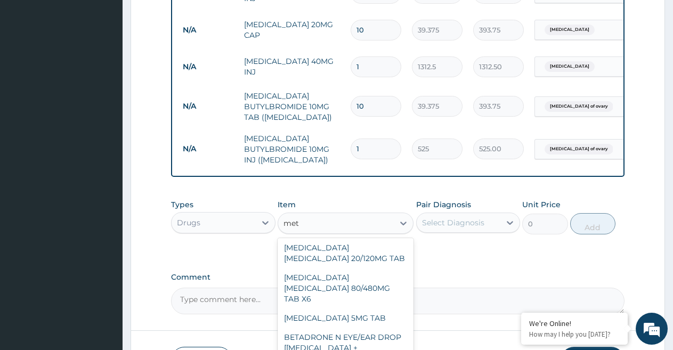
scroll to position [264, 0]
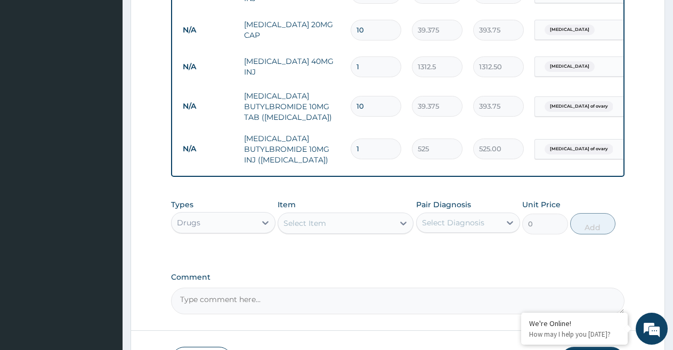
click at [313, 232] on div "Select Item" at bounding box center [336, 223] width 116 height 17
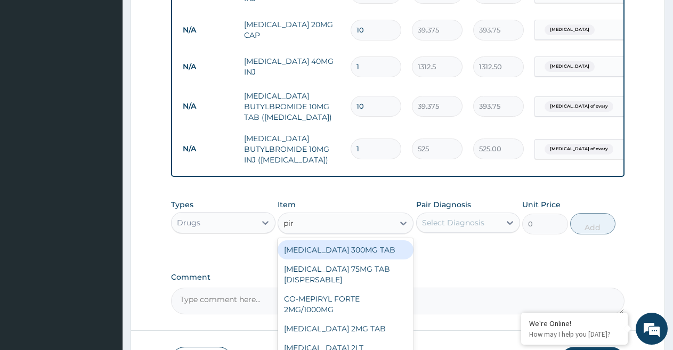
type input "piro"
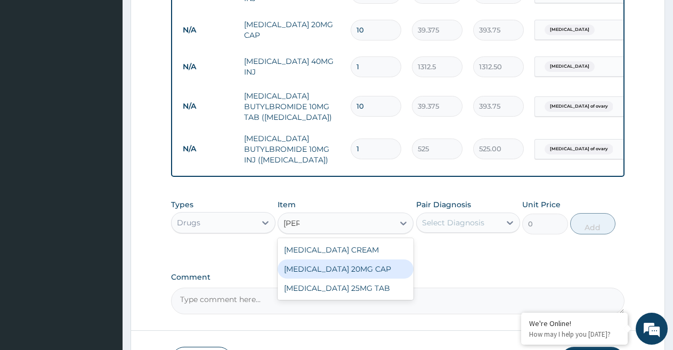
click at [309, 277] on div "PIROXICAM 20MG CAP" at bounding box center [346, 269] width 136 height 19
type input "39.375"
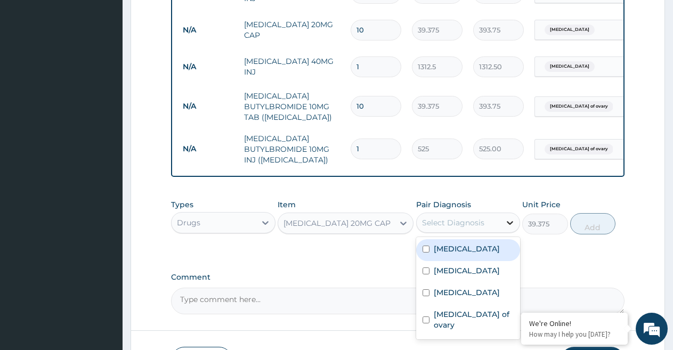
click at [510, 227] on icon at bounding box center [510, 222] width 11 height 11
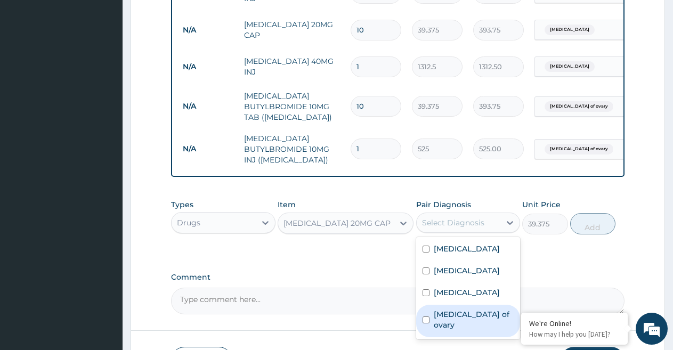
click at [425, 324] on input "checkbox" at bounding box center [426, 320] width 7 height 7
checkbox input "true"
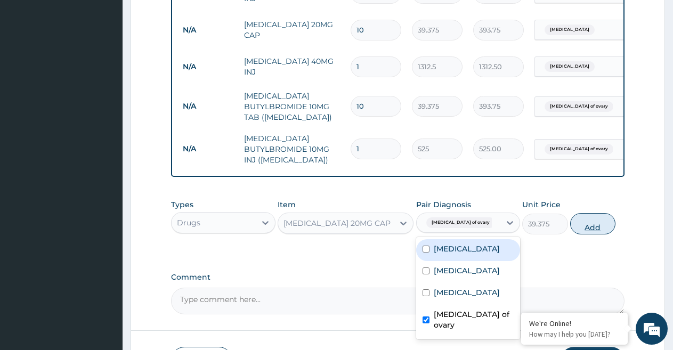
click at [589, 233] on button "Add" at bounding box center [592, 223] width 45 height 21
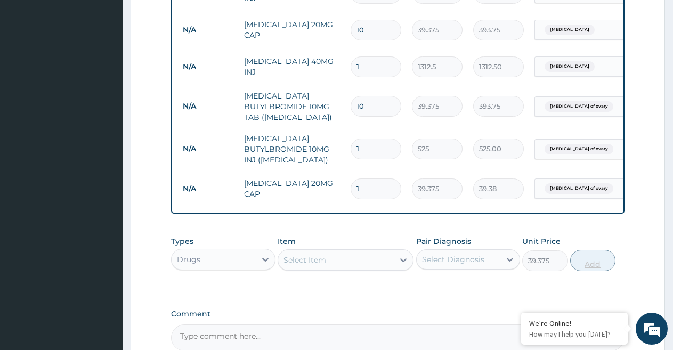
type input "0"
type input "10"
type input "393.75"
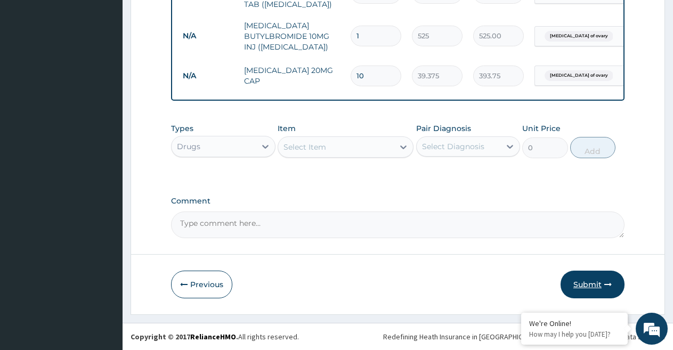
type input "10"
click at [595, 285] on button "Submit" at bounding box center [593, 285] width 64 height 28
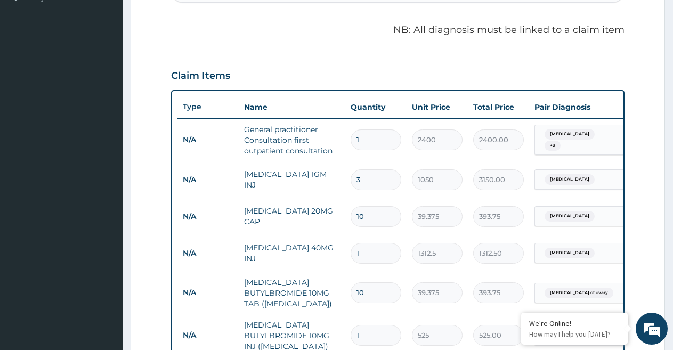
scroll to position [613, 0]
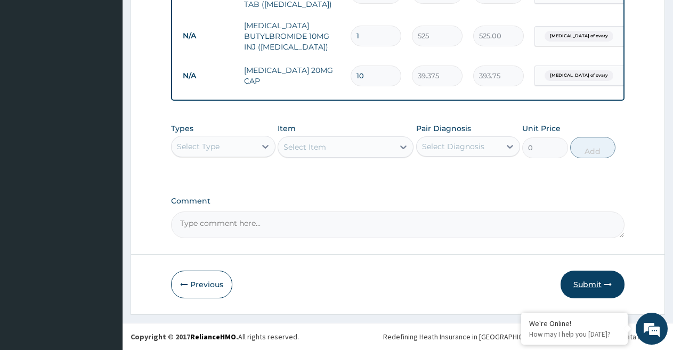
click at [594, 284] on button "Submit" at bounding box center [593, 285] width 64 height 28
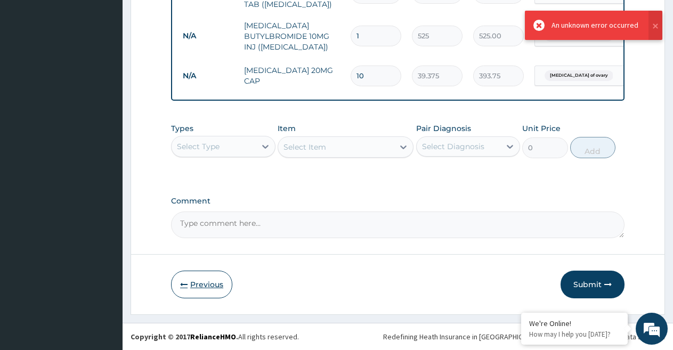
click at [206, 282] on button "Previous" at bounding box center [201, 285] width 61 height 28
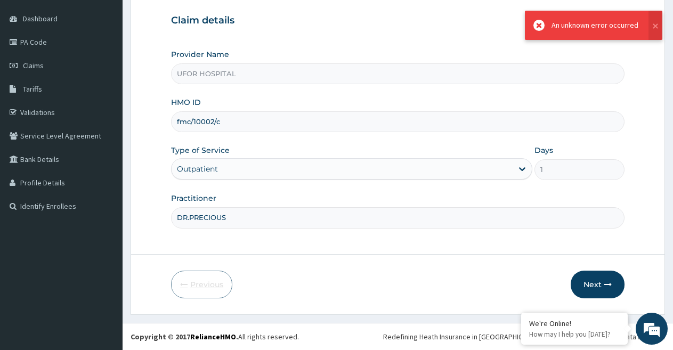
scroll to position [98, 0]
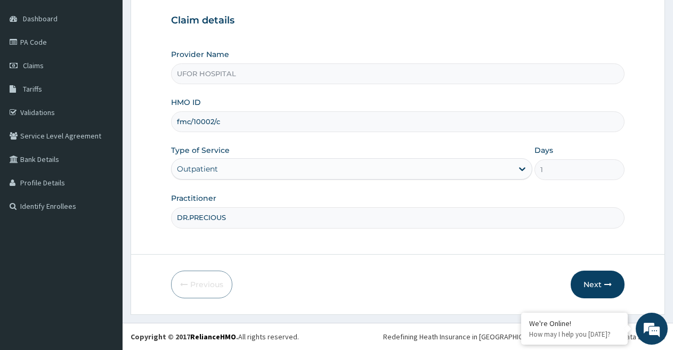
click at [263, 123] on input "fmc/10002/c" at bounding box center [398, 121] width 454 height 21
click at [51, 18] on span "Dashboard" at bounding box center [40, 19] width 35 height 10
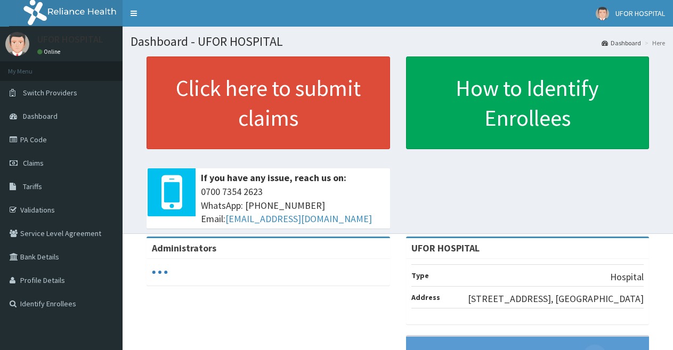
click at [42, 211] on link "Validations" at bounding box center [61, 209] width 123 height 23
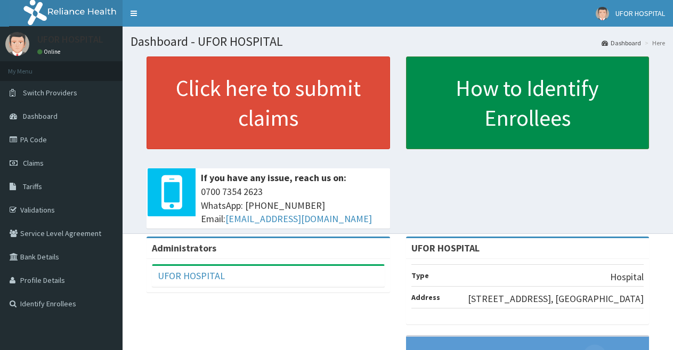
click at [630, 87] on link "How to Identify Enrollees" at bounding box center [528, 102] width 244 height 93
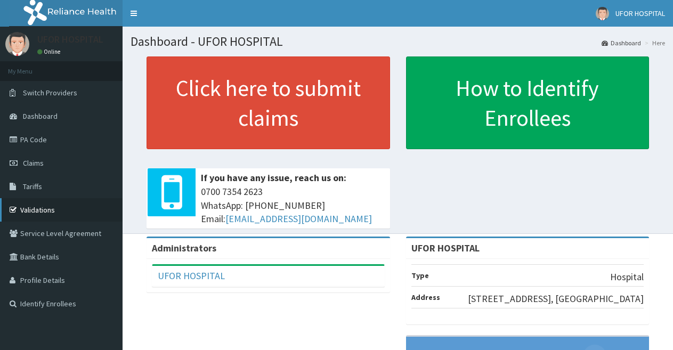
click at [29, 211] on link "Validations" at bounding box center [61, 209] width 123 height 23
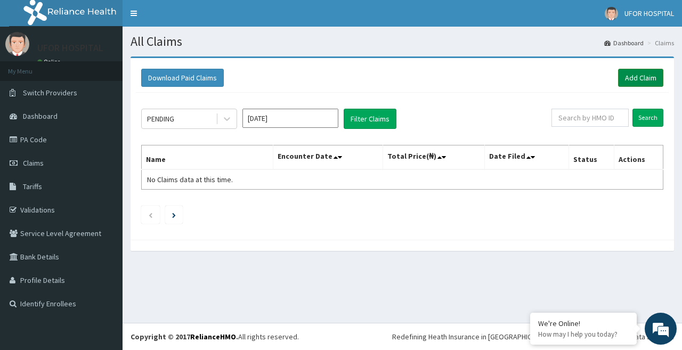
click at [643, 77] on link "Add Claim" at bounding box center [640, 78] width 45 height 18
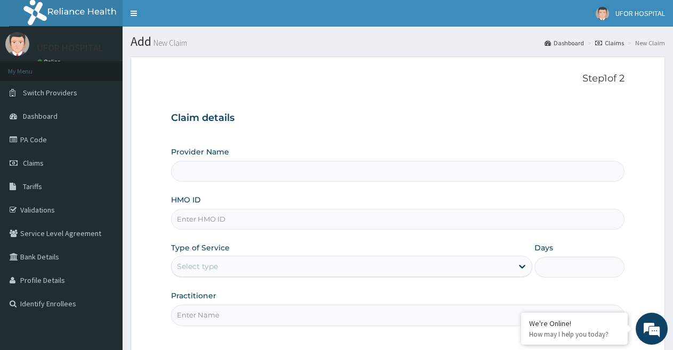
click at [371, 226] on input "HMO ID" at bounding box center [398, 219] width 454 height 21
type input "UFOR HOSPITAL"
type input "fme/10002/c"
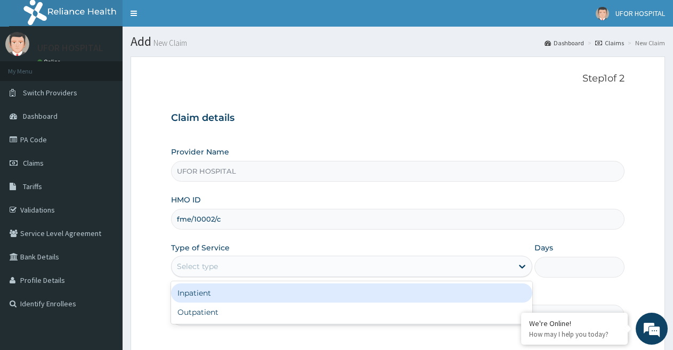
click at [252, 268] on div "Select type" at bounding box center [342, 266] width 341 height 17
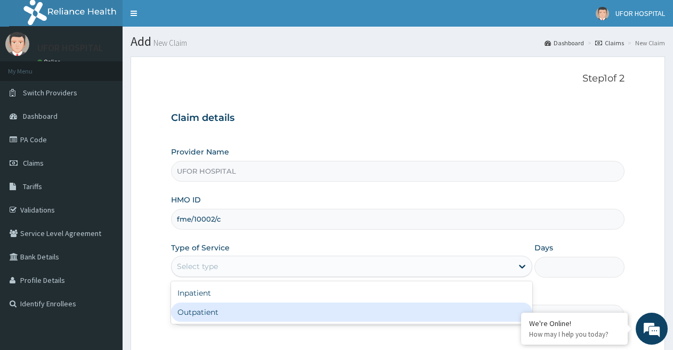
click at [237, 313] on div "Outpatient" at bounding box center [351, 312] width 361 height 19
type input "1"
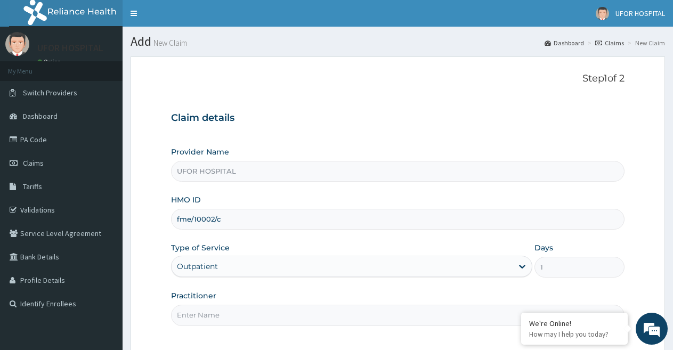
scroll to position [98, 0]
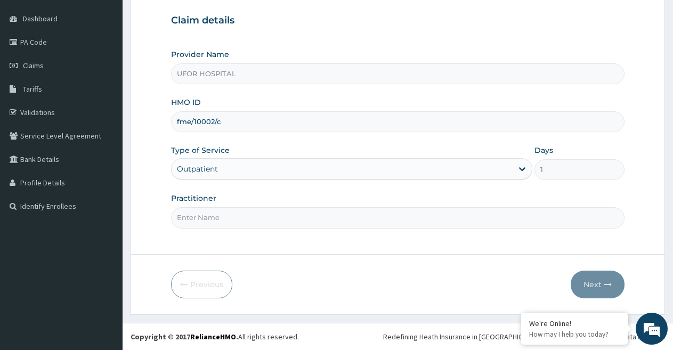
click at [253, 217] on input "Practitioner" at bounding box center [398, 217] width 454 height 21
type input "DR.PRECIOUS"
click at [596, 286] on button "Next" at bounding box center [598, 285] width 54 height 28
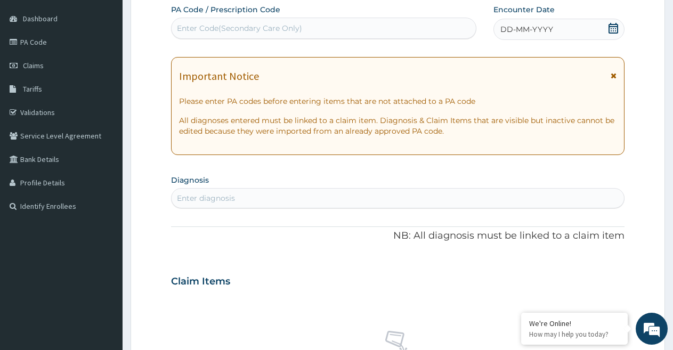
click at [612, 29] on icon at bounding box center [613, 28] width 11 height 11
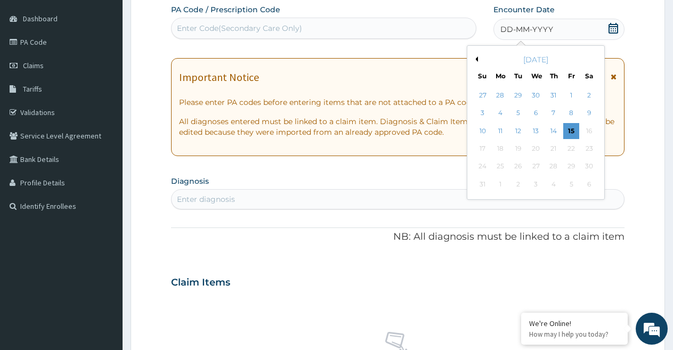
click at [476, 58] on button "Previous Month" at bounding box center [475, 58] width 5 height 5
click at [549, 164] on div "31" at bounding box center [554, 167] width 16 height 16
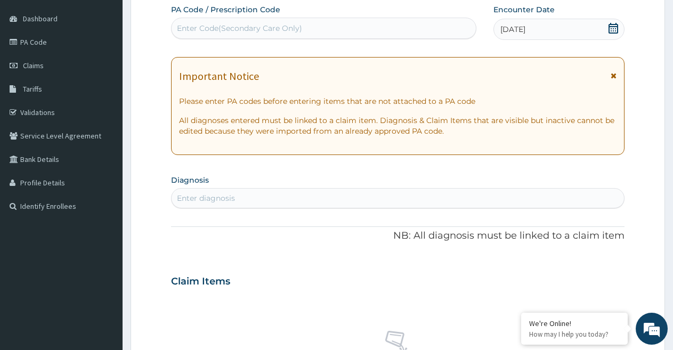
click at [490, 200] on div "Enter diagnosis" at bounding box center [398, 198] width 452 height 17
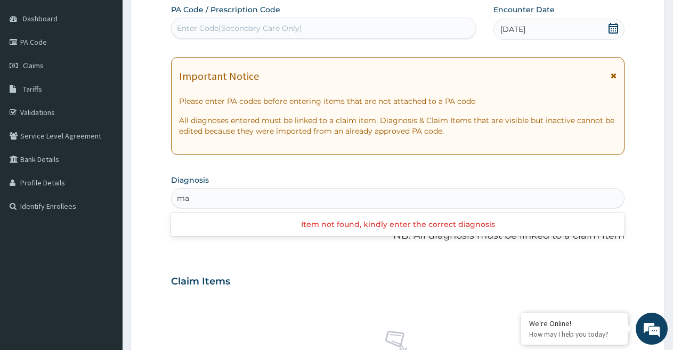
type input "m"
click at [411, 199] on div "Enter diagnosis" at bounding box center [398, 198] width 452 height 17
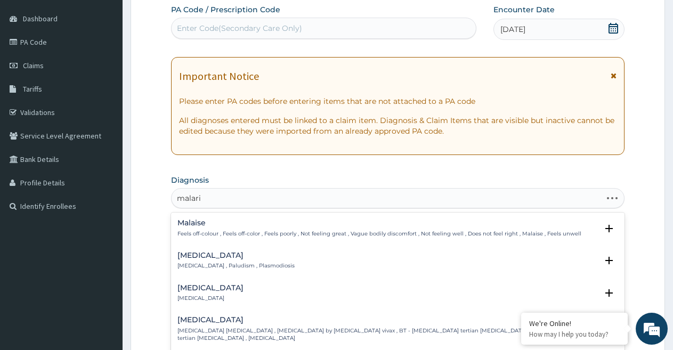
type input "malaria"
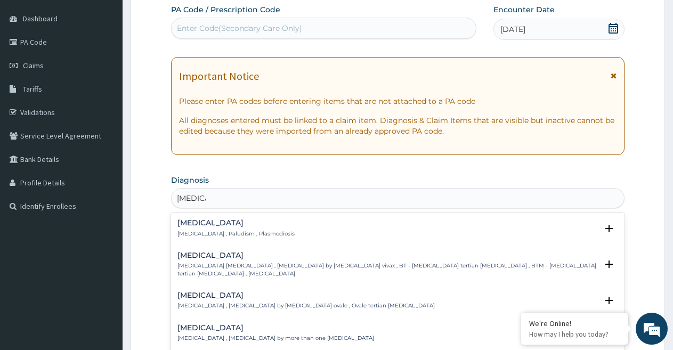
click at [192, 230] on p "Malaria , Paludism , Plasmodiosis" at bounding box center [235, 233] width 117 height 7
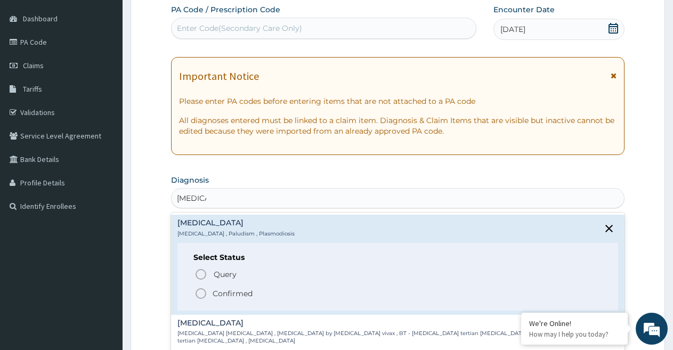
click at [200, 294] on icon "status option filled" at bounding box center [201, 293] width 13 height 13
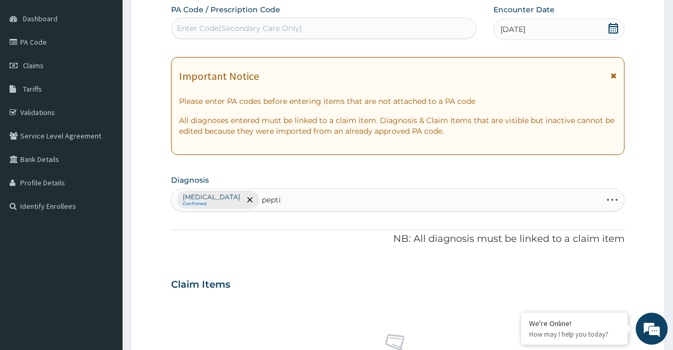
type input "peptic"
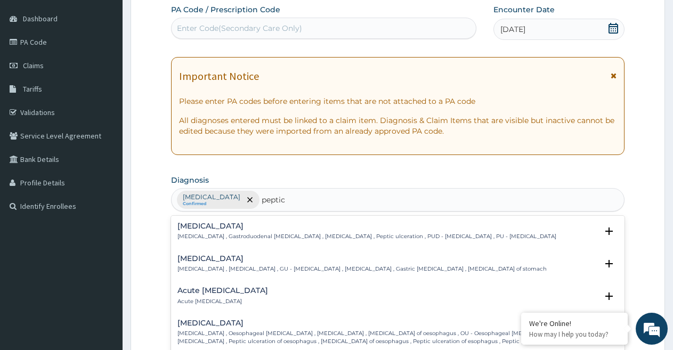
click at [206, 224] on h4 "Peptic ulcer" at bounding box center [366, 226] width 379 height 8
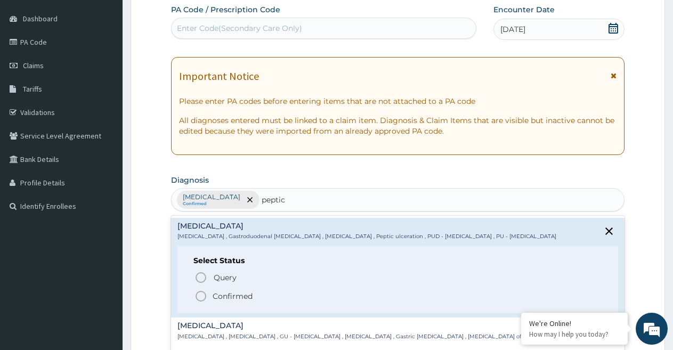
click at [200, 295] on icon "status option filled" at bounding box center [201, 296] width 13 height 13
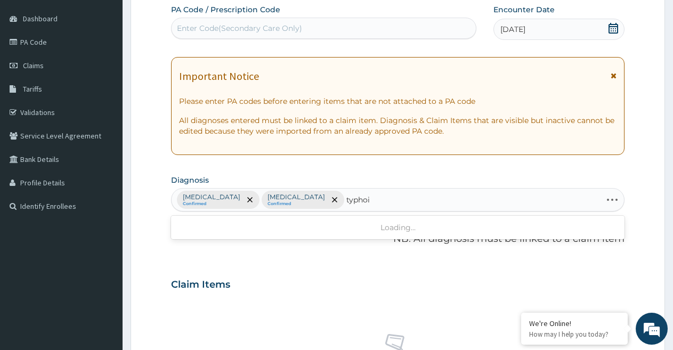
type input "typhoid"
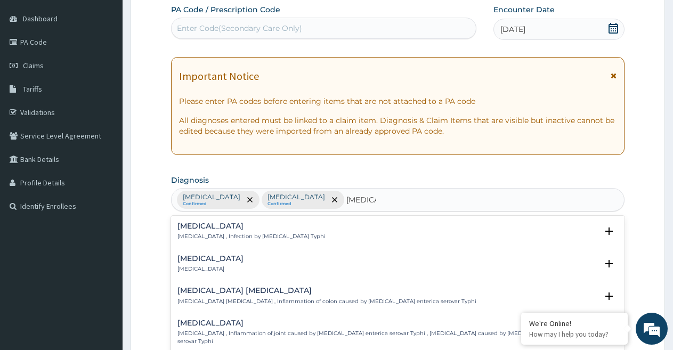
click at [210, 222] on h4 "Typhoid fever" at bounding box center [251, 226] width 148 height 8
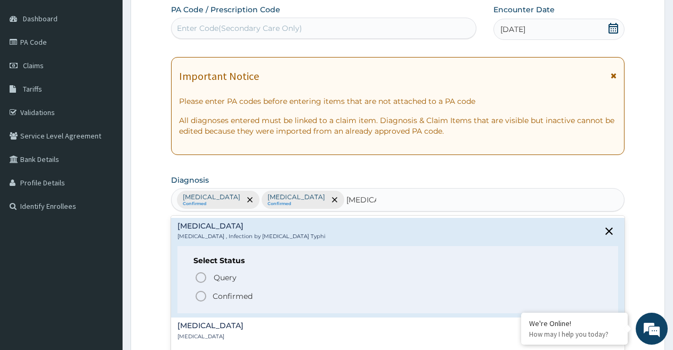
click at [200, 300] on icon "status option filled" at bounding box center [201, 296] width 13 height 13
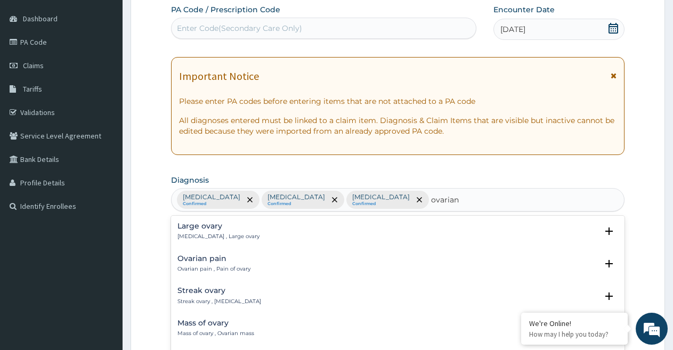
click at [200, 300] on p "Streak ovary , Ovarian streak" at bounding box center [219, 301] width 84 height 7
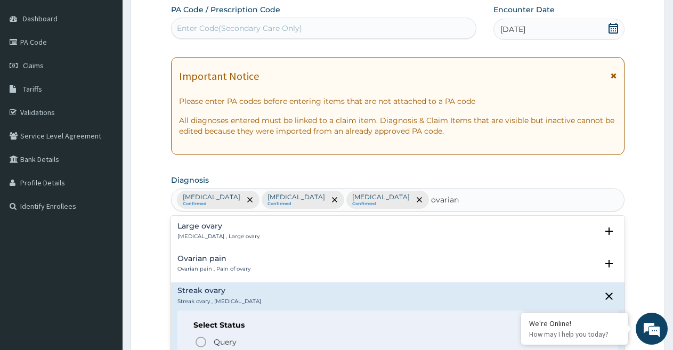
click at [285, 253] on div "Ovarian pain Ovarian pain , Pain of ovary Select Status Query Query covers susp…" at bounding box center [398, 266] width 454 height 33
type input "ovarian cyst"
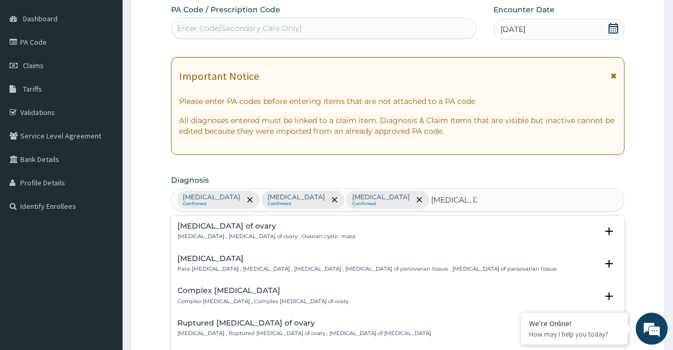
click at [201, 230] on h4 "Cyst of ovary" at bounding box center [266, 226] width 178 height 8
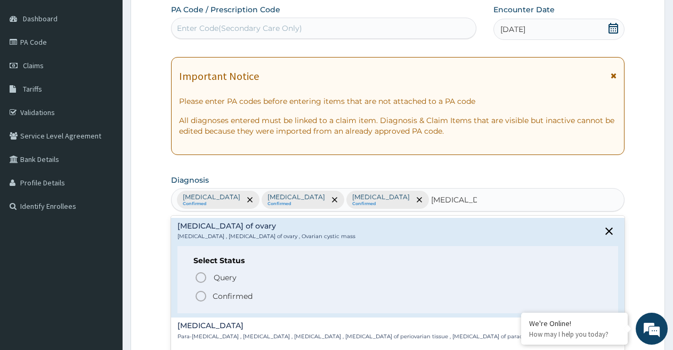
click at [201, 295] on icon "status option filled" at bounding box center [201, 296] width 13 height 13
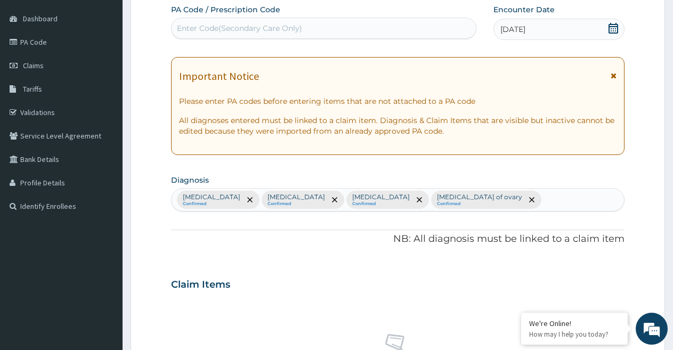
scroll to position [404, 0]
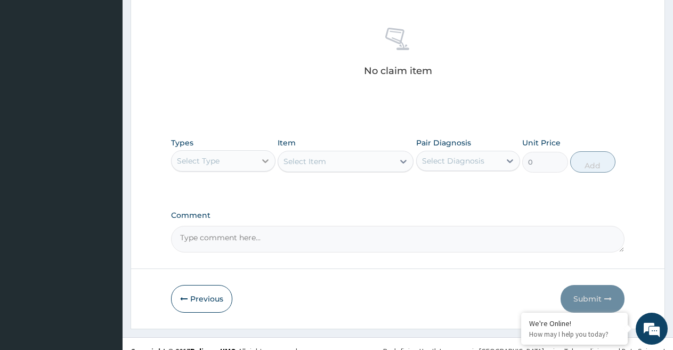
click at [261, 157] on icon at bounding box center [265, 161] width 11 height 11
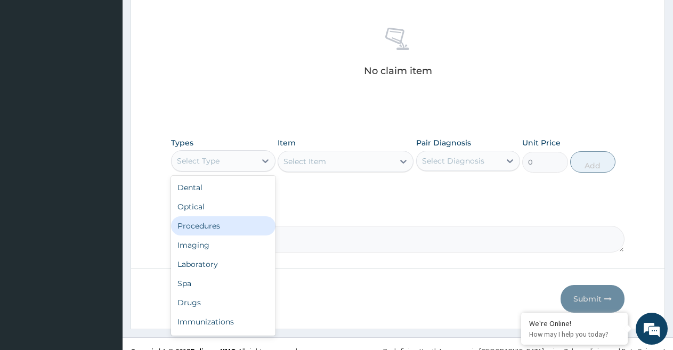
click at [208, 226] on div "Procedures" at bounding box center [223, 225] width 104 height 19
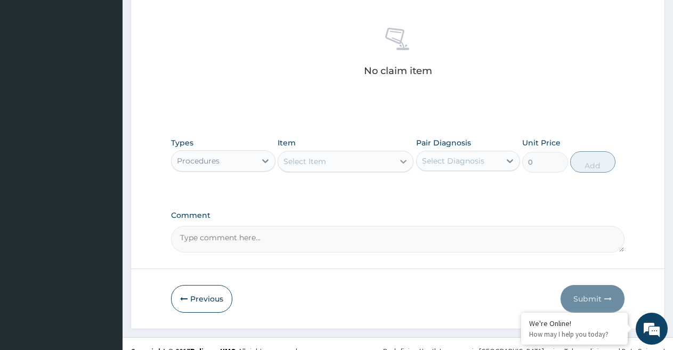
click at [400, 160] on icon at bounding box center [403, 161] width 11 height 11
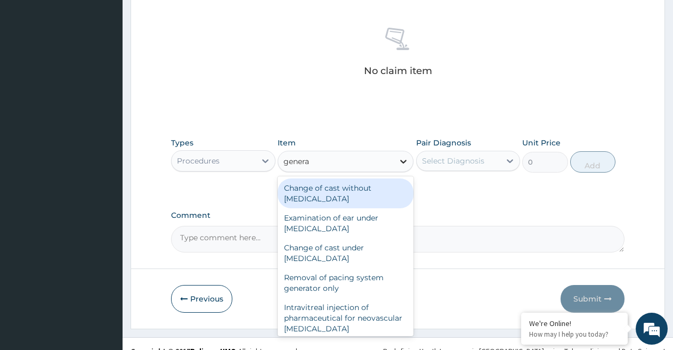
type input "general"
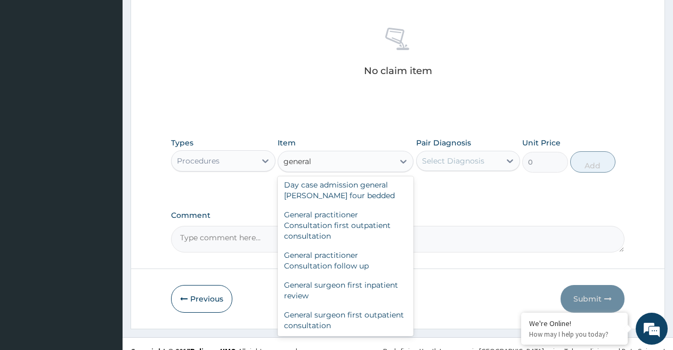
scroll to position [140, 0]
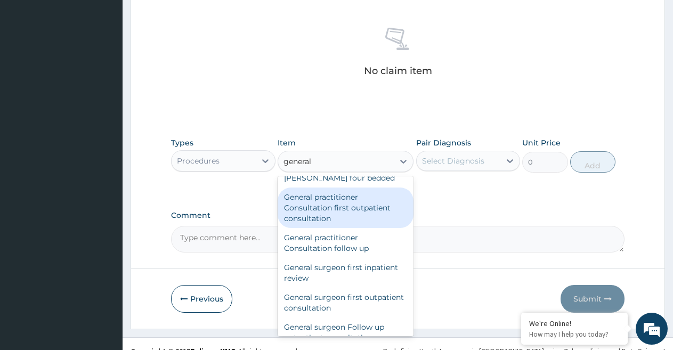
click at [362, 191] on div "General practitioner Consultation first outpatient consultation" at bounding box center [346, 208] width 136 height 41
type input "2400"
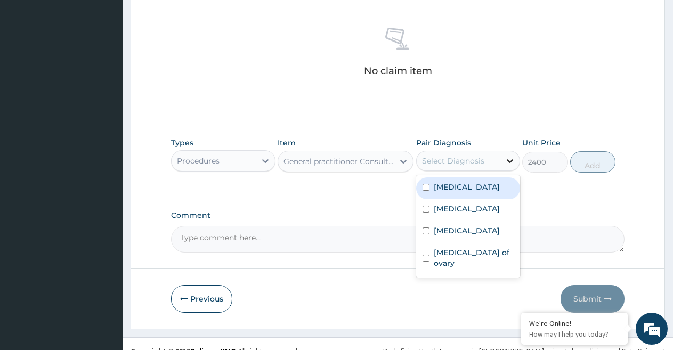
click at [504, 159] on div at bounding box center [509, 160] width 19 height 19
click at [424, 185] on input "checkbox" at bounding box center [426, 187] width 7 height 7
checkbox input "true"
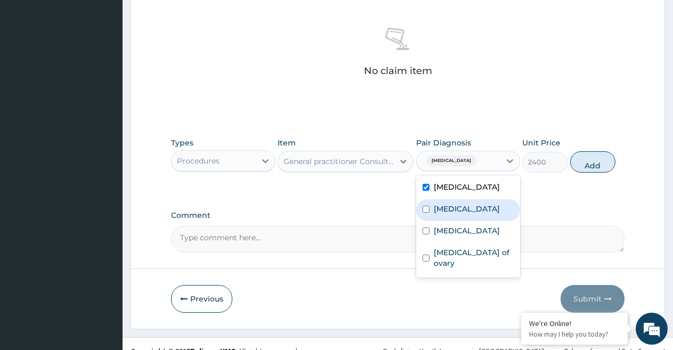
click at [425, 209] on input "checkbox" at bounding box center [426, 209] width 7 height 7
checkbox input "true"
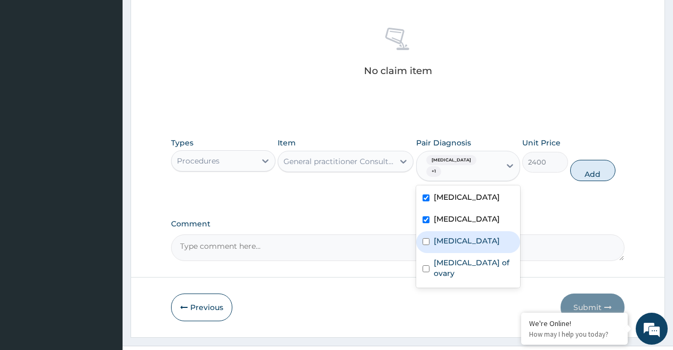
click at [426, 238] on input "checkbox" at bounding box center [426, 241] width 7 height 7
checkbox input "true"
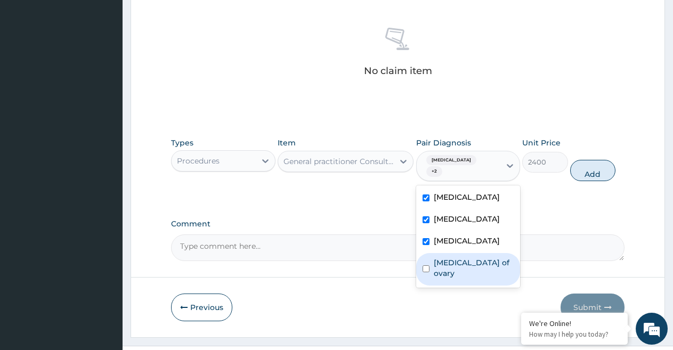
click at [423, 265] on input "checkbox" at bounding box center [426, 268] width 7 height 7
checkbox input "true"
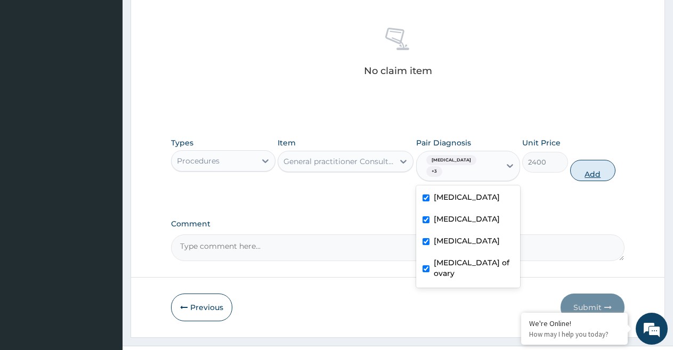
click at [590, 163] on button "Add" at bounding box center [592, 170] width 45 height 21
type input "0"
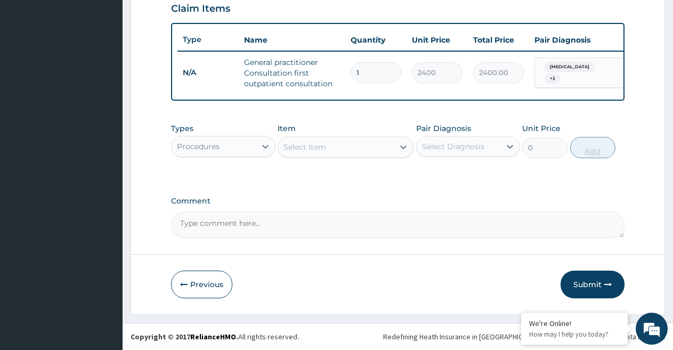
scroll to position [383, 0]
click at [405, 144] on icon at bounding box center [403, 147] width 11 height 11
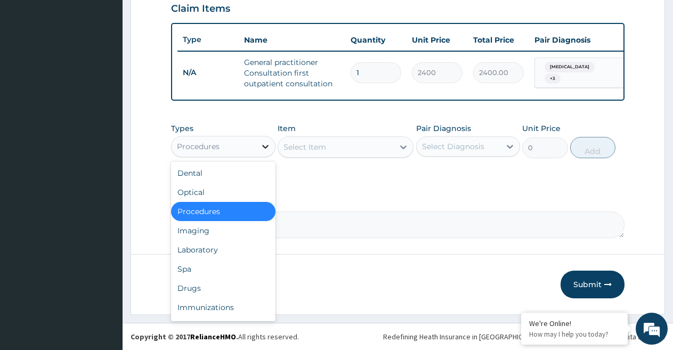
click at [266, 148] on icon at bounding box center [265, 147] width 6 height 4
click at [200, 284] on div "Drugs" at bounding box center [223, 288] width 104 height 19
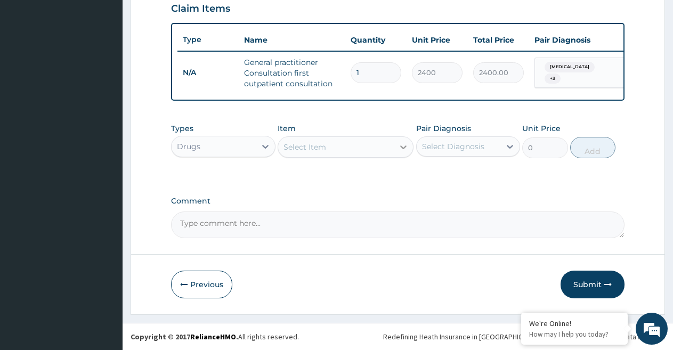
click at [404, 148] on icon at bounding box center [403, 148] width 6 height 4
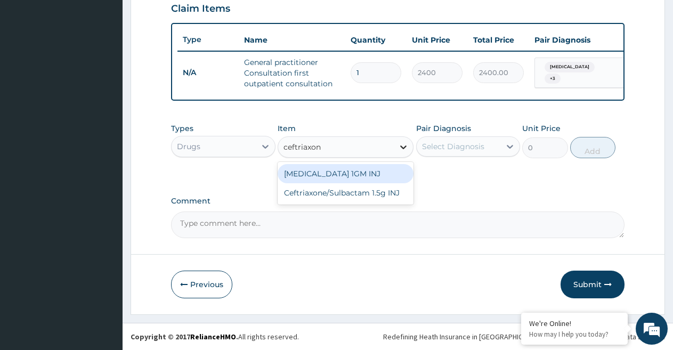
type input "ceftriaxone"
click at [378, 180] on div "CEFTRIAXONE 1GM INJ" at bounding box center [346, 173] width 136 height 19
type input "1050"
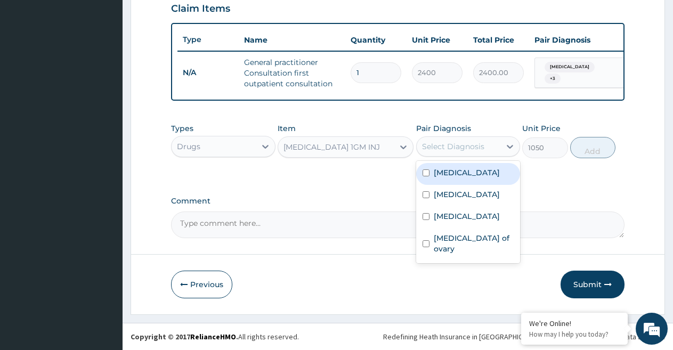
click at [494, 146] on div "Select Diagnosis" at bounding box center [459, 146] width 84 height 17
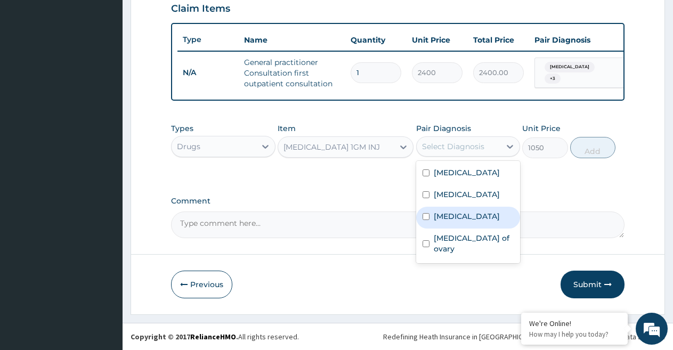
click at [426, 216] on input "checkbox" at bounding box center [426, 216] width 7 height 7
checkbox input "true"
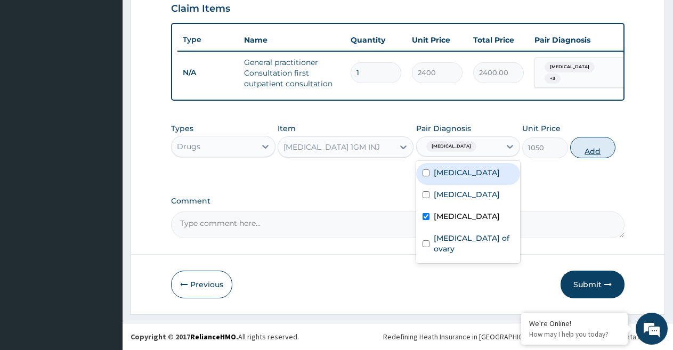
click at [580, 151] on button "Add" at bounding box center [592, 147] width 45 height 21
type input "0"
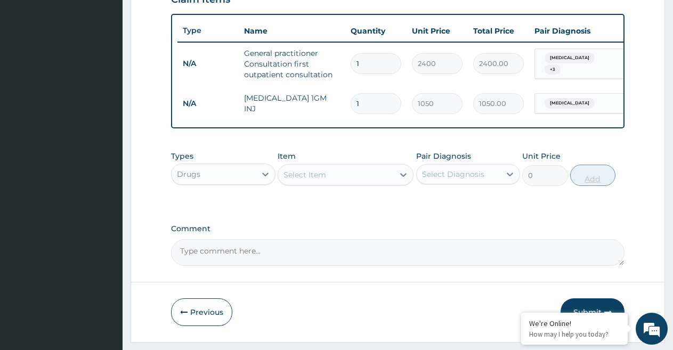
type input "0.00"
type input "3"
type input "3150.00"
type input "3"
click at [402, 177] on icon at bounding box center [403, 175] width 6 height 4
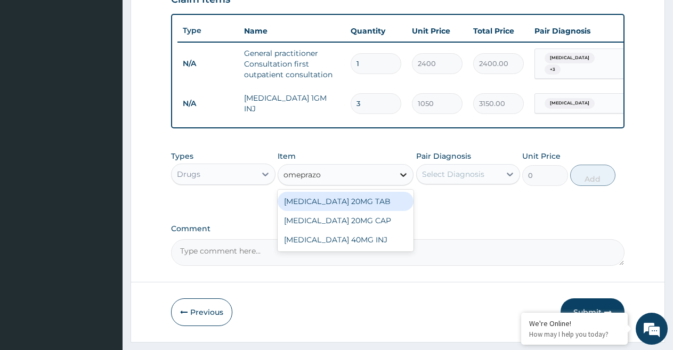
type input "omeprazol"
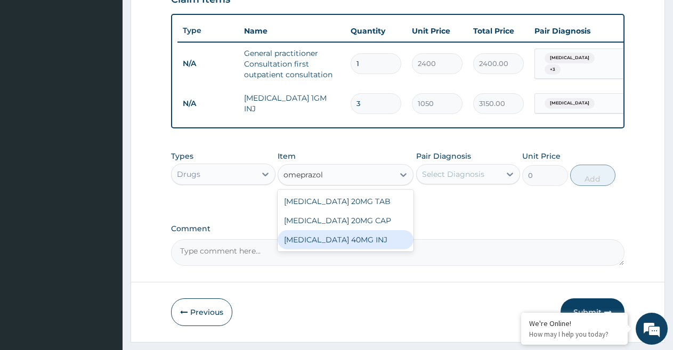
click at [369, 249] on div "OMEPRAZOLE 40MG INJ" at bounding box center [346, 239] width 136 height 19
type input "1312.5"
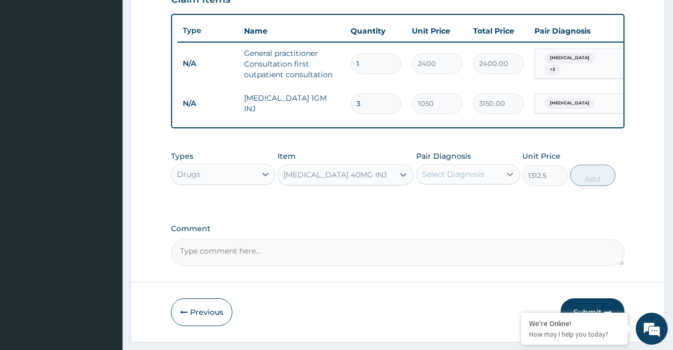
click at [510, 176] on icon at bounding box center [510, 175] width 6 height 4
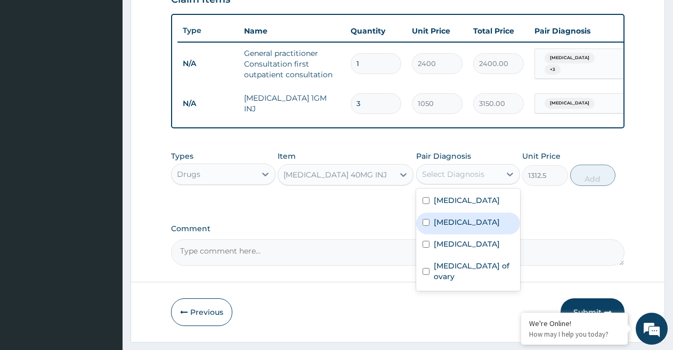
click at [425, 226] on input "checkbox" at bounding box center [426, 222] width 7 height 7
checkbox input "true"
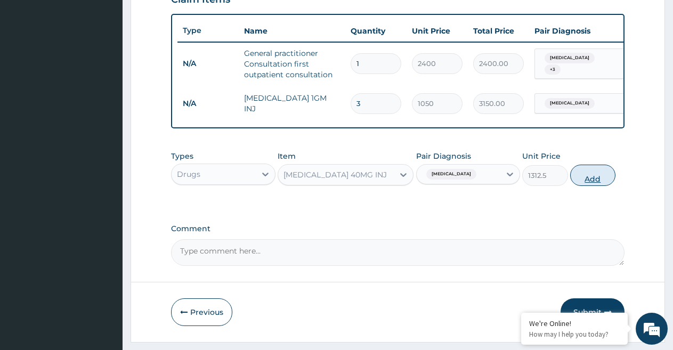
click at [592, 186] on button "Add" at bounding box center [592, 175] width 45 height 21
type input "0"
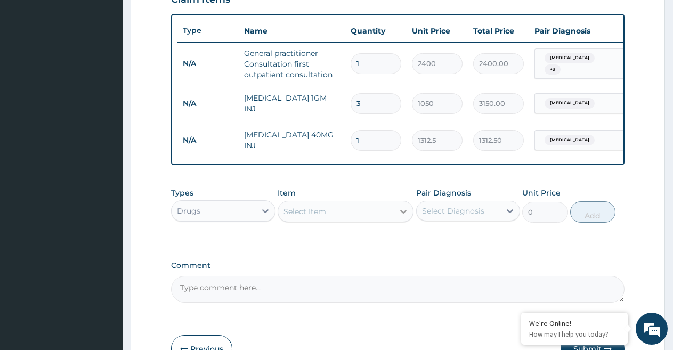
click at [402, 217] on icon at bounding box center [403, 211] width 11 height 11
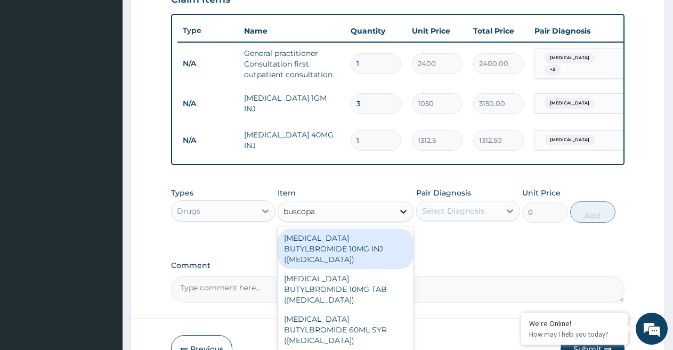
type input "buscopan"
click at [366, 250] on div "HYOSCINE BUTYLBROMIDE 10MG INJ (BUSCOPAN)" at bounding box center [346, 249] width 136 height 41
type input "525"
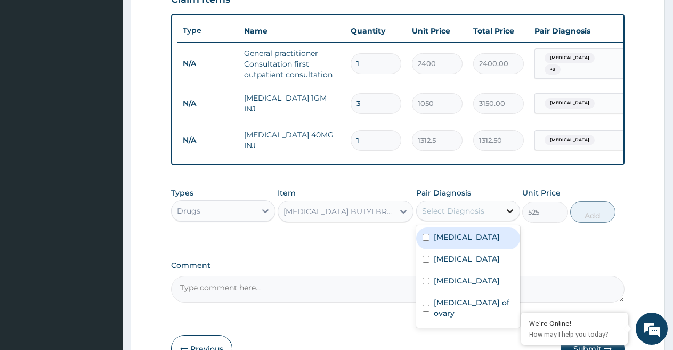
click at [503, 220] on div at bounding box center [509, 210] width 19 height 19
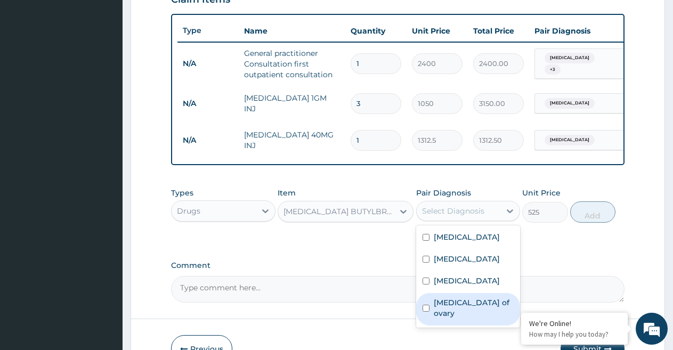
click at [426, 311] on input "checkbox" at bounding box center [426, 308] width 7 height 7
checkbox input "true"
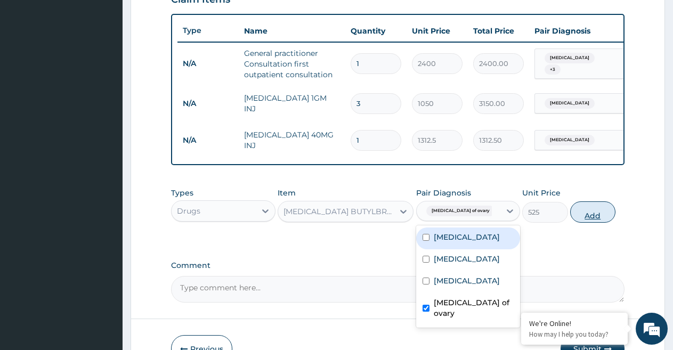
click at [594, 220] on button "Add" at bounding box center [592, 211] width 45 height 21
type input "0"
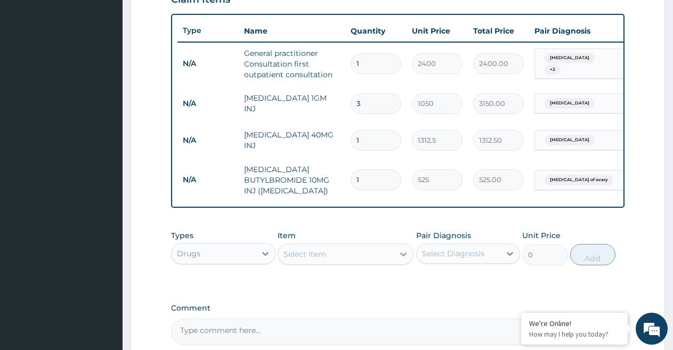
click at [402, 260] on icon at bounding box center [403, 254] width 11 height 11
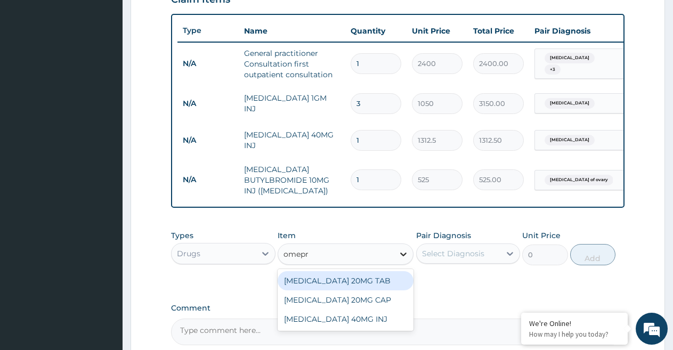
type input "omepra"
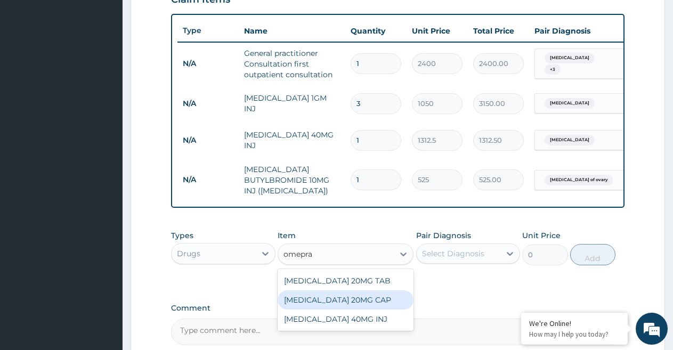
click at [371, 303] on div "OMEPRAZOLE 20MG CAP" at bounding box center [346, 299] width 136 height 19
type input "39.375"
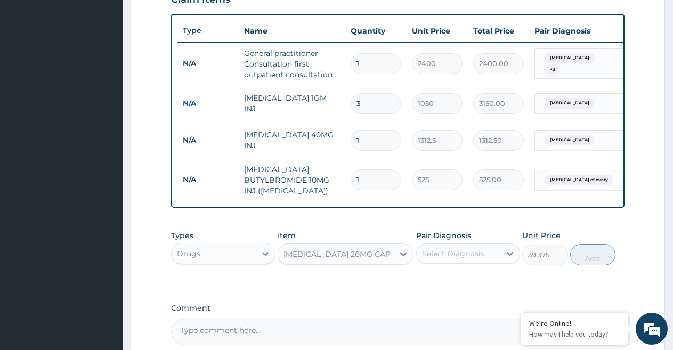
click at [476, 259] on div "Select Diagnosis" at bounding box center [453, 253] width 62 height 11
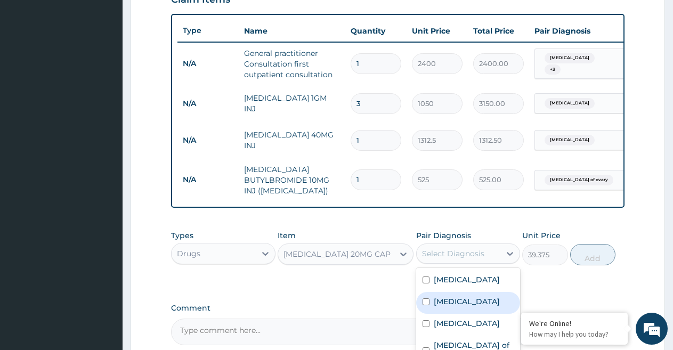
click at [425, 305] on input "checkbox" at bounding box center [426, 301] width 7 height 7
checkbox input "true"
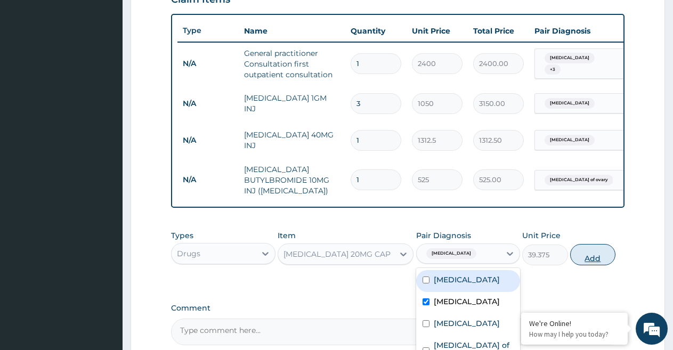
click at [593, 264] on button "Add" at bounding box center [592, 254] width 45 height 21
type input "0"
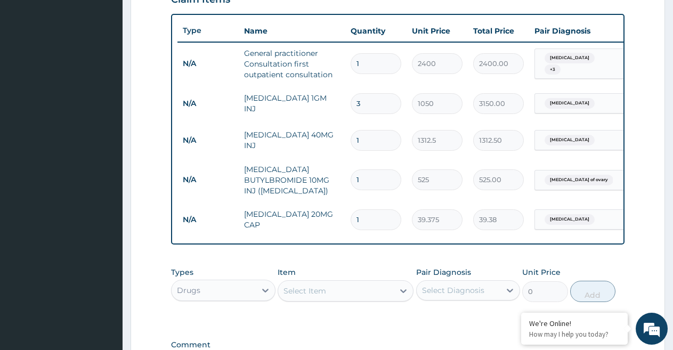
click at [373, 222] on input "1" at bounding box center [376, 219] width 51 height 21
type input "10"
type input "393.75"
type input "10"
click at [405, 293] on icon at bounding box center [403, 291] width 6 height 4
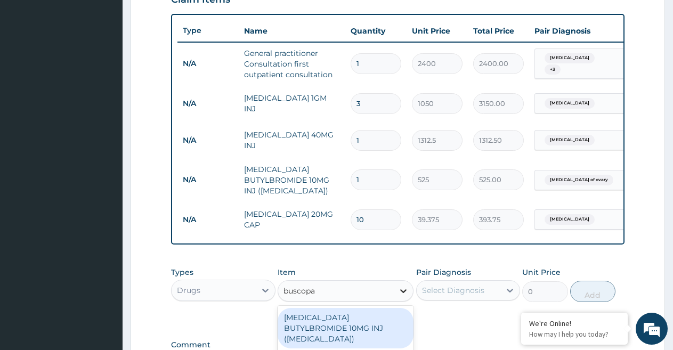
type input "buscopan"
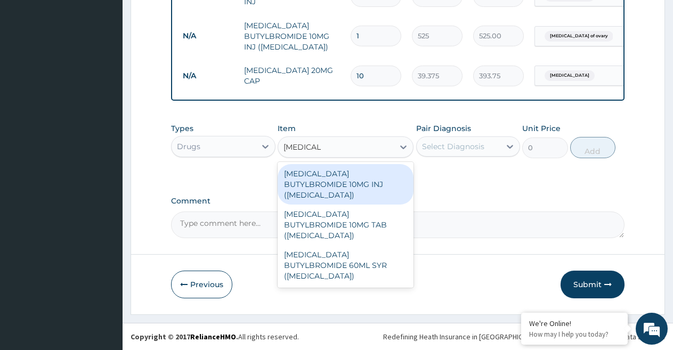
scroll to position [536, 0]
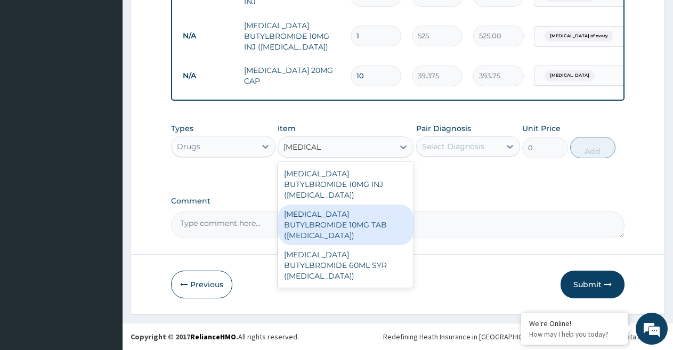
click at [367, 209] on div "HYOSCINE BUTYLBROMIDE 10MG TAB (BUSCOPAN)" at bounding box center [346, 225] width 136 height 41
type input "39.375"
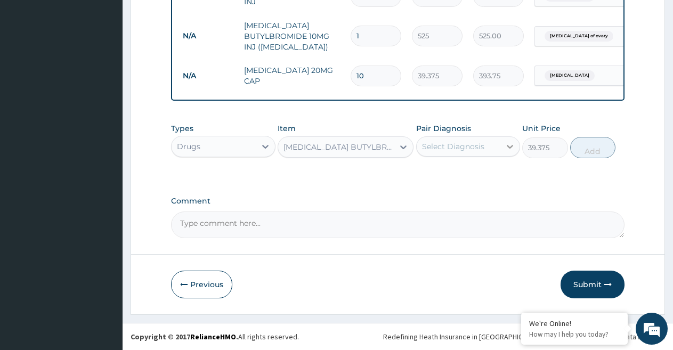
click at [508, 145] on icon at bounding box center [510, 146] width 11 height 11
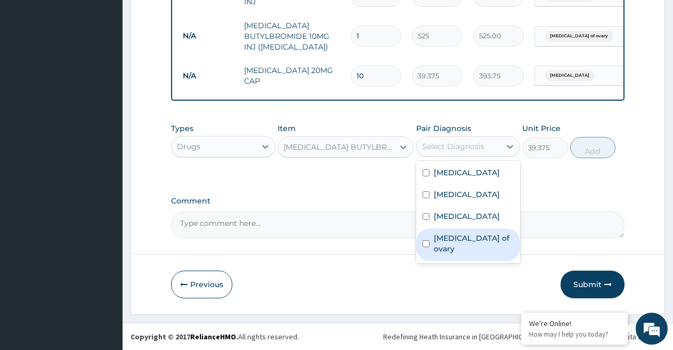
click at [427, 240] on input "checkbox" at bounding box center [426, 243] width 7 height 7
checkbox input "true"
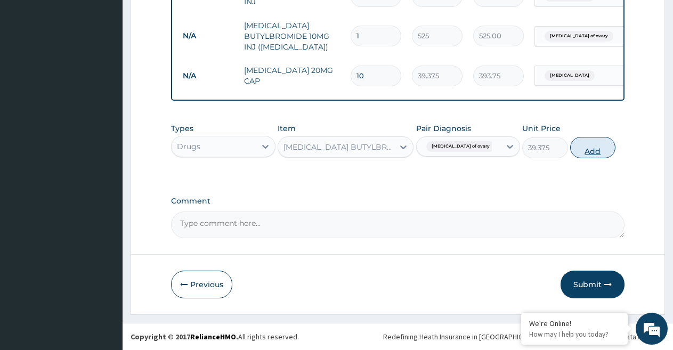
click at [595, 148] on button "Add" at bounding box center [592, 147] width 45 height 21
type input "0"
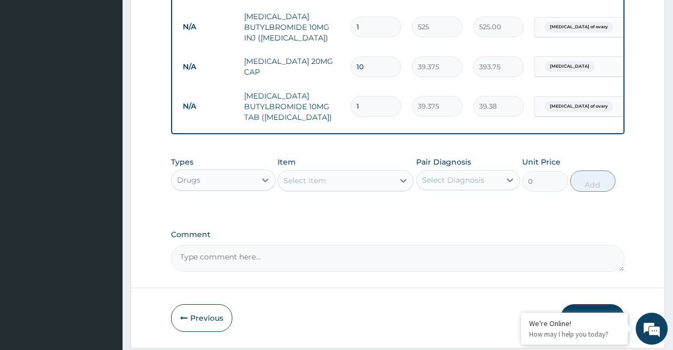
click at [371, 101] on input "1" at bounding box center [376, 106] width 51 height 21
type input "10"
type input "393.75"
type input "10"
click at [403, 186] on icon at bounding box center [403, 180] width 11 height 11
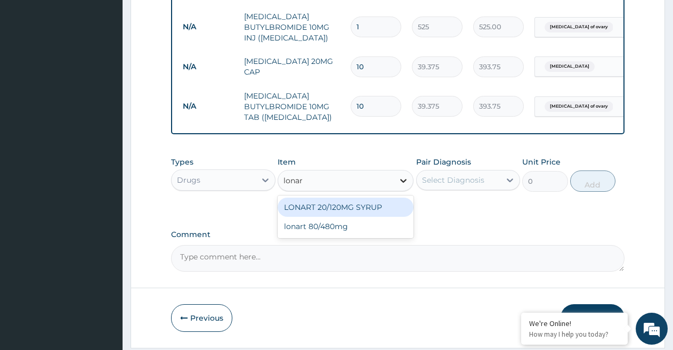
type input "lonart"
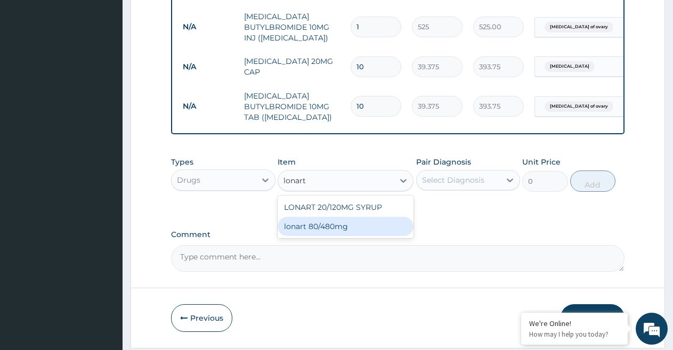
click at [344, 232] on div "lonart 80/480mg" at bounding box center [346, 226] width 136 height 19
type input "255.68813"
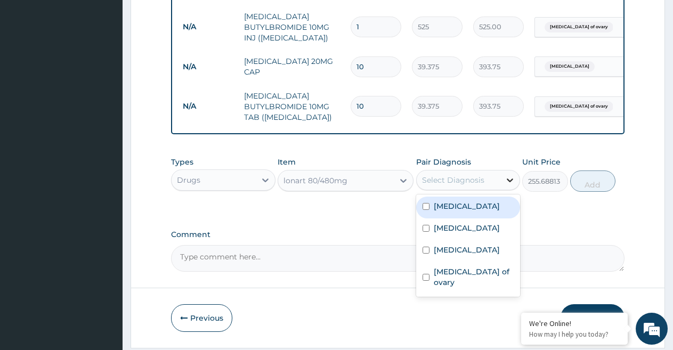
click at [512, 182] on icon at bounding box center [510, 181] width 6 height 4
click at [424, 210] on input "checkbox" at bounding box center [426, 206] width 7 height 7
checkbox input "true"
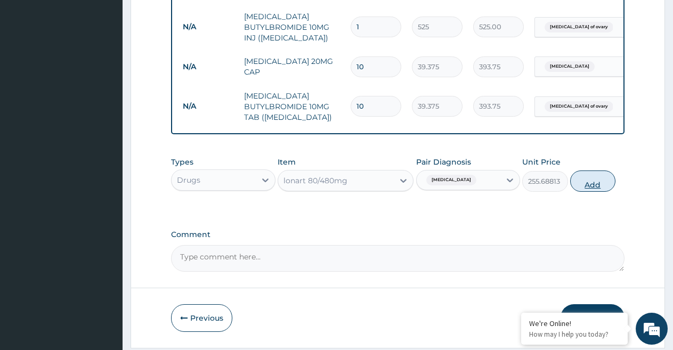
click at [596, 190] on button "Add" at bounding box center [592, 181] width 45 height 21
type input "0"
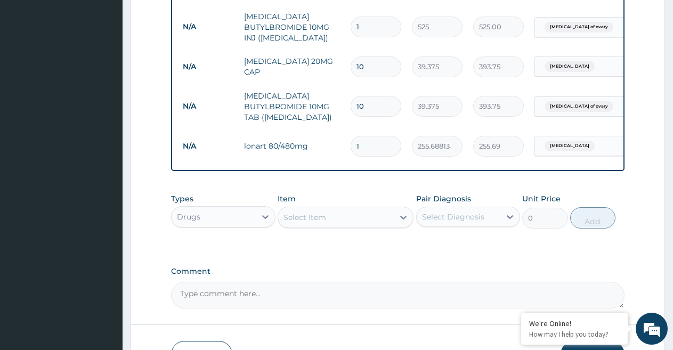
type input "0.00"
type input "6"
type input "1534.13"
type input "6"
click at [406, 223] on icon at bounding box center [403, 217] width 11 height 11
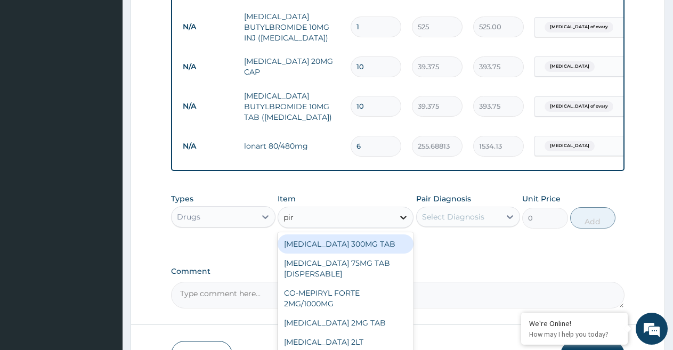
type input "piro"
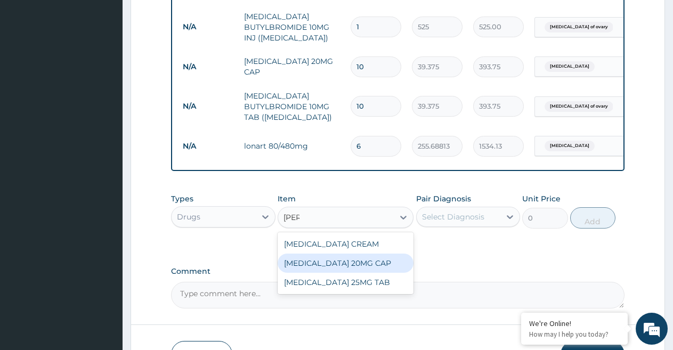
click at [365, 269] on div "PIROXICAM 20MG CAP" at bounding box center [346, 263] width 136 height 19
type input "39.375"
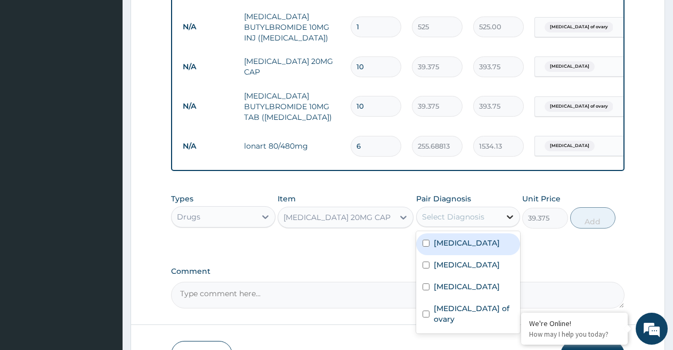
click at [505, 222] on icon at bounding box center [510, 217] width 11 height 11
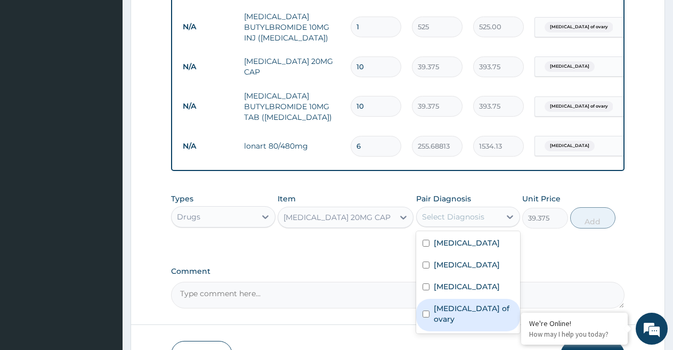
click at [425, 318] on input "checkbox" at bounding box center [426, 314] width 7 height 7
checkbox input "true"
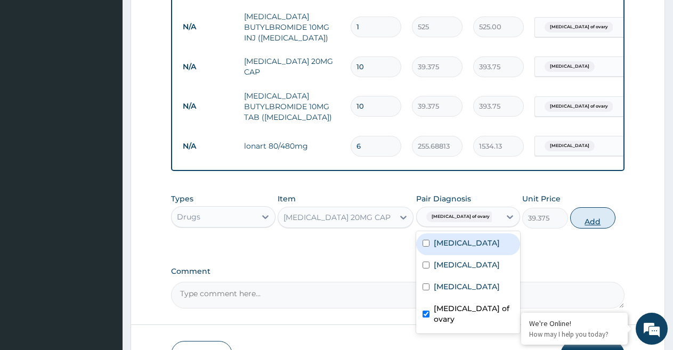
click at [583, 227] on button "Add" at bounding box center [592, 217] width 45 height 21
type input "0"
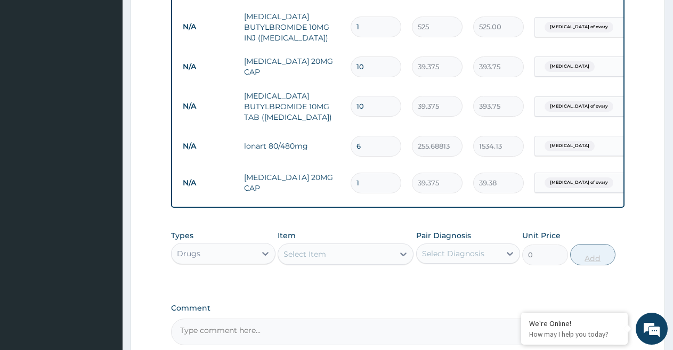
type input "10"
type input "393.75"
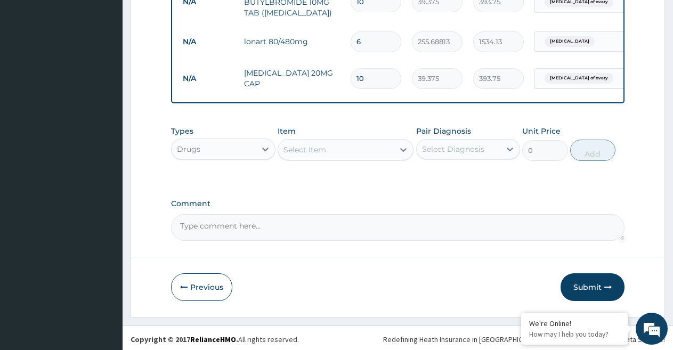
scroll to position [652, 0]
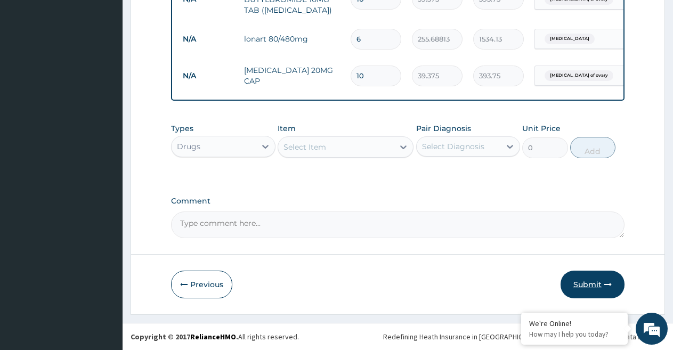
type input "10"
click at [587, 285] on button "Submit" at bounding box center [593, 285] width 64 height 28
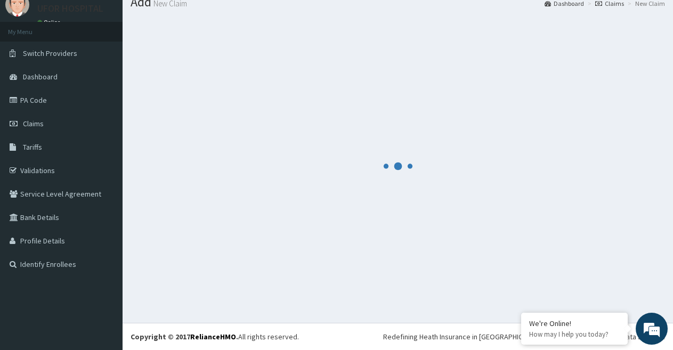
scroll to position [39, 0]
click at [584, 87] on div at bounding box center [398, 165] width 535 height 297
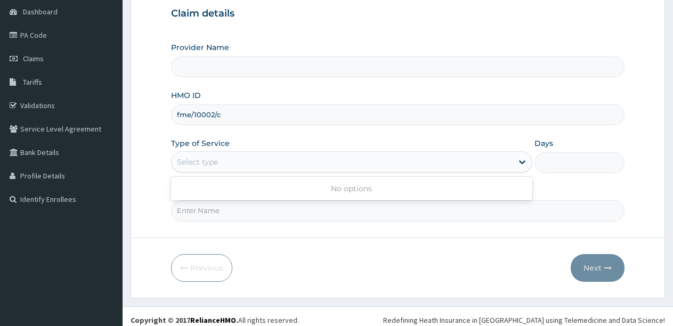
scroll to position [112, 0]
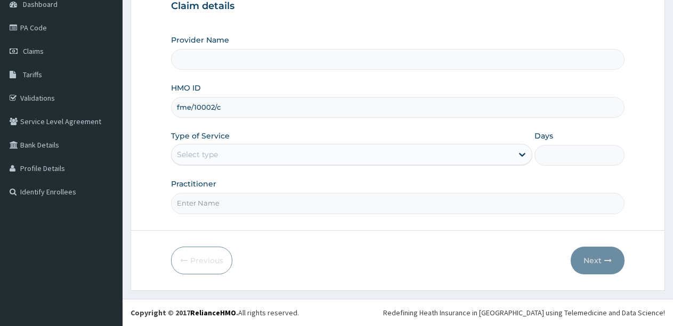
click at [460, 153] on div "Select type" at bounding box center [342, 154] width 341 height 17
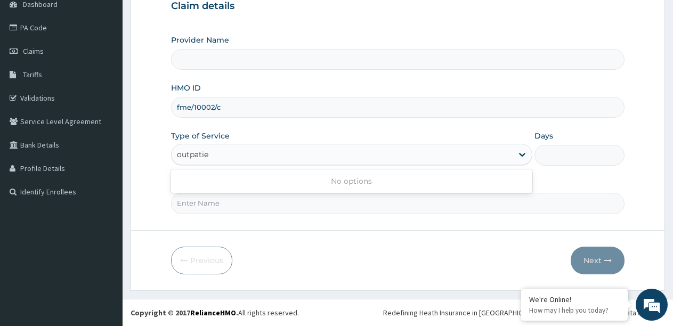
scroll to position [0, 0]
type input "outpatient"
click at [597, 180] on div "Practitioner" at bounding box center [398, 196] width 454 height 35
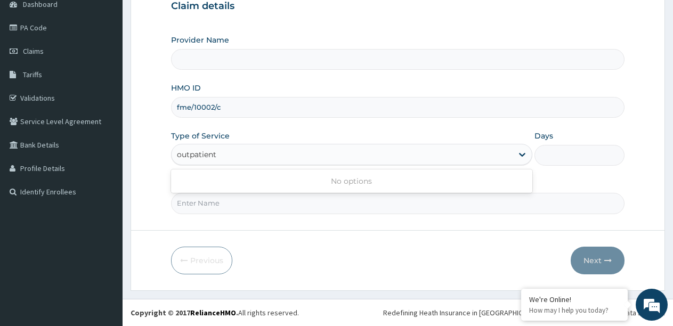
click at [597, 180] on div "Practitioner" at bounding box center [398, 196] width 454 height 35
click at [269, 159] on div "Select type" at bounding box center [342, 154] width 341 height 17
click at [247, 206] on input "Practitioner" at bounding box center [398, 203] width 454 height 21
type input "DR .[DATE]"
click at [523, 156] on icon at bounding box center [522, 155] width 6 height 4
